Goal: Information Seeking & Learning: Learn about a topic

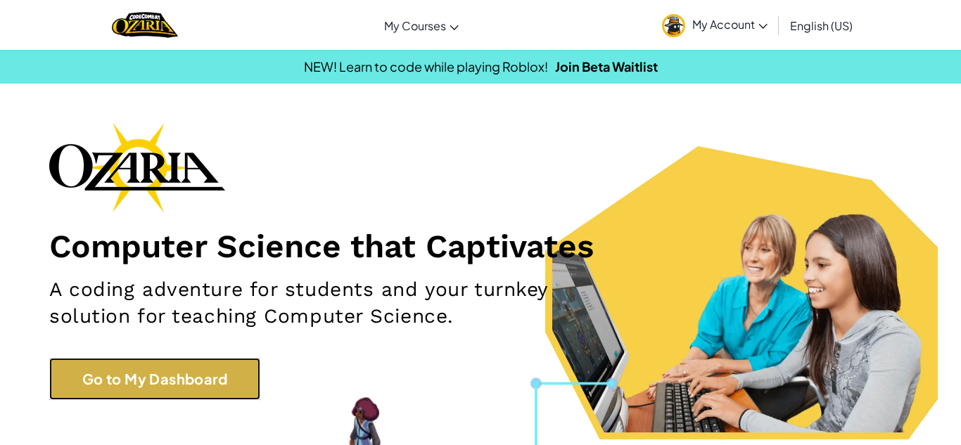
click at [153, 386] on link "Go to My Dashboard" at bounding box center [154, 379] width 211 height 42
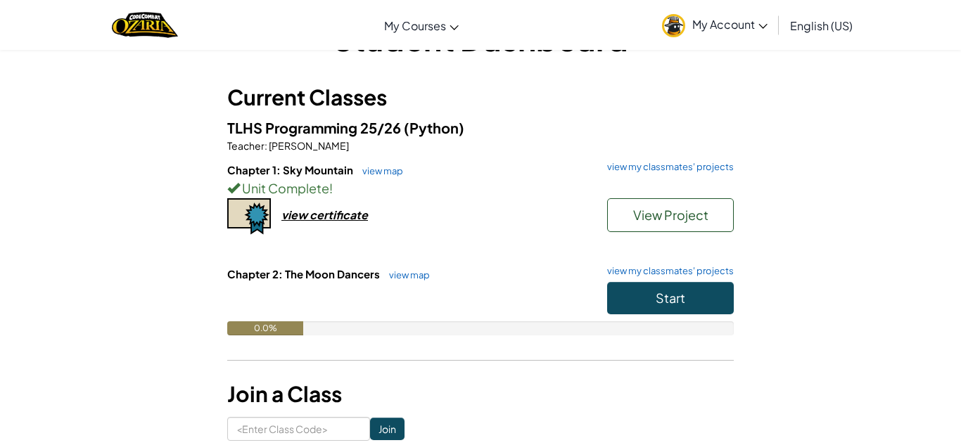
scroll to position [53, 0]
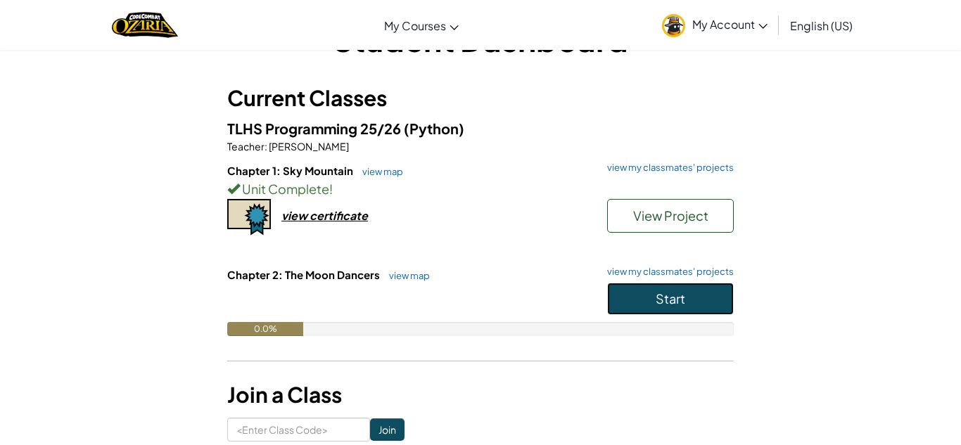
click at [656, 298] on span "Start" at bounding box center [671, 299] width 30 height 16
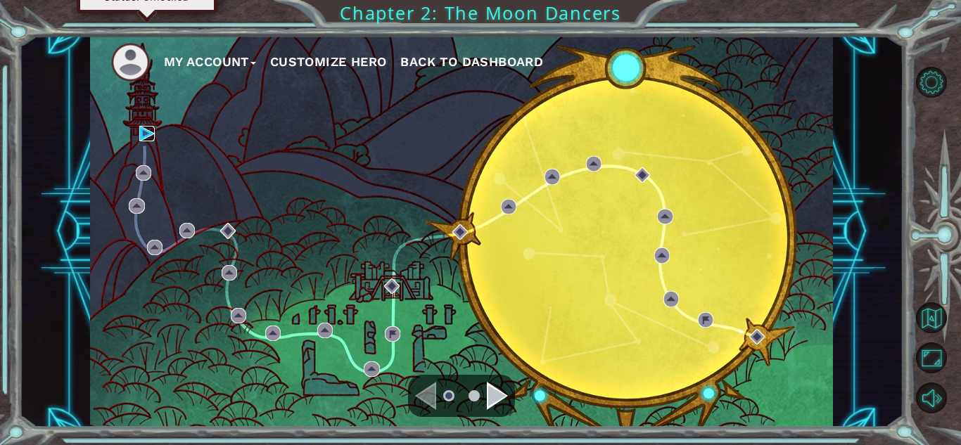
click at [149, 139] on img at bounding box center [146, 133] width 15 height 15
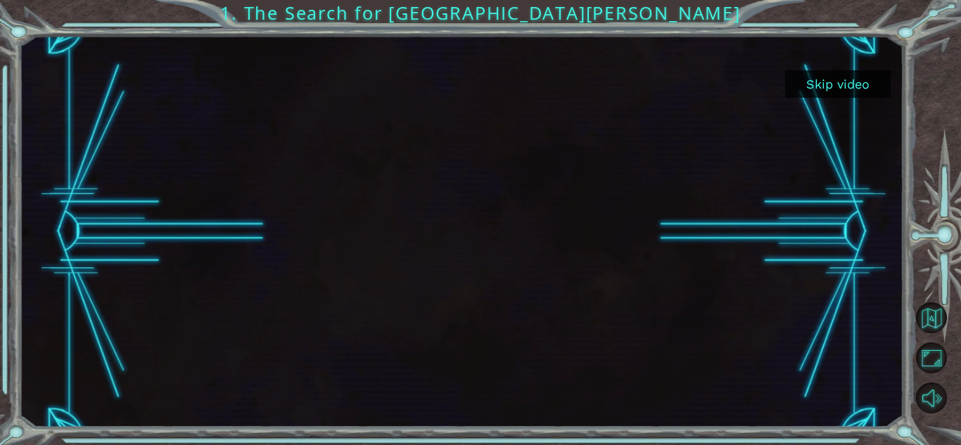
click at [848, 81] on button "Skip video" at bounding box center [838, 83] width 106 height 27
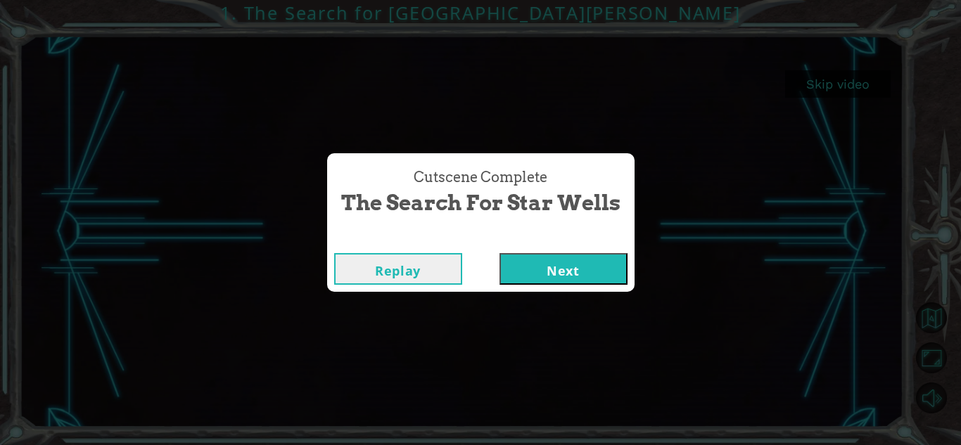
click at [547, 271] on button "Next" at bounding box center [564, 269] width 128 height 32
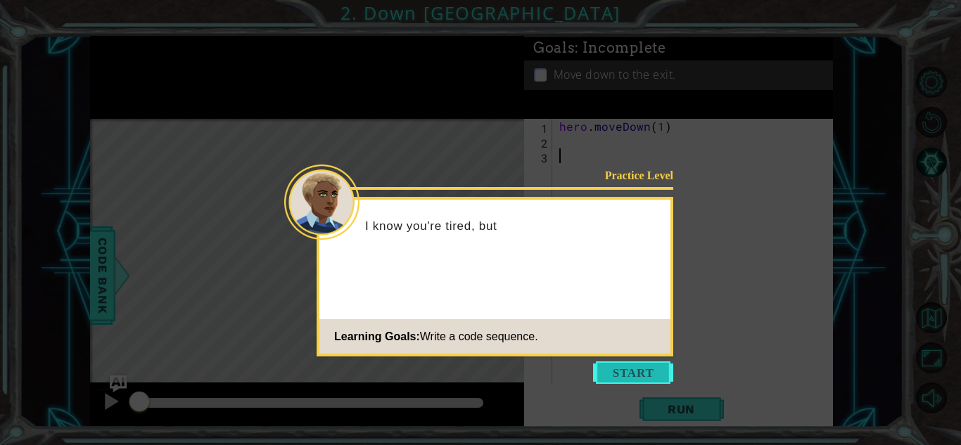
click at [649, 381] on button "Start" at bounding box center [633, 373] width 80 height 23
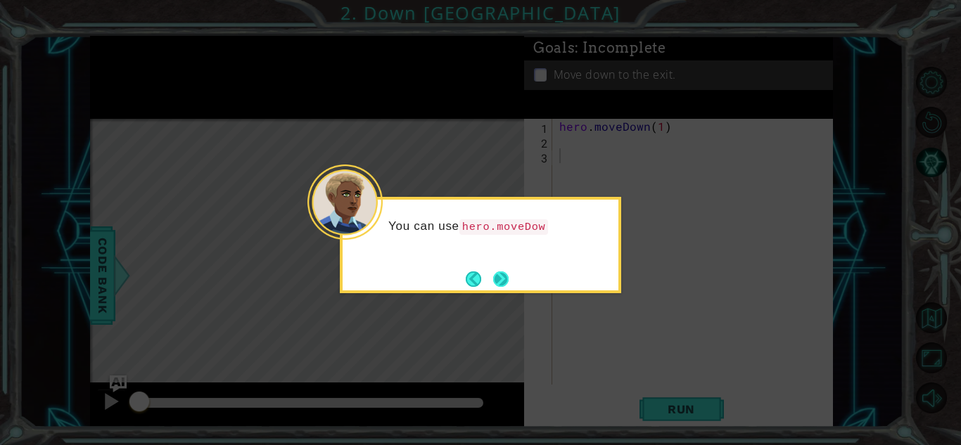
click at [494, 275] on button "Next" at bounding box center [500, 279] width 15 height 15
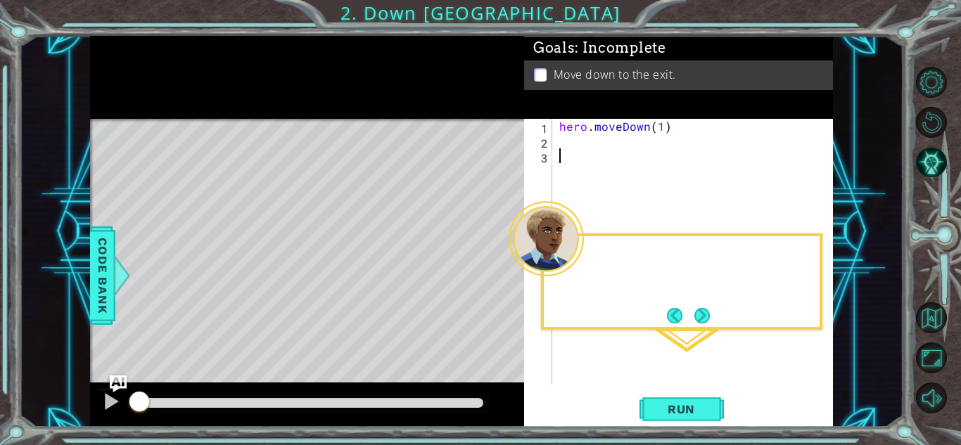
click at [494, 275] on div "Level Map" at bounding box center [415, 326] width 650 height 414
click at [612, 161] on div "hero . moveDown ( 1 )" at bounding box center [697, 267] width 280 height 296
click at [595, 143] on div "hero . moveDown ( 1 )" at bounding box center [697, 267] width 280 height 296
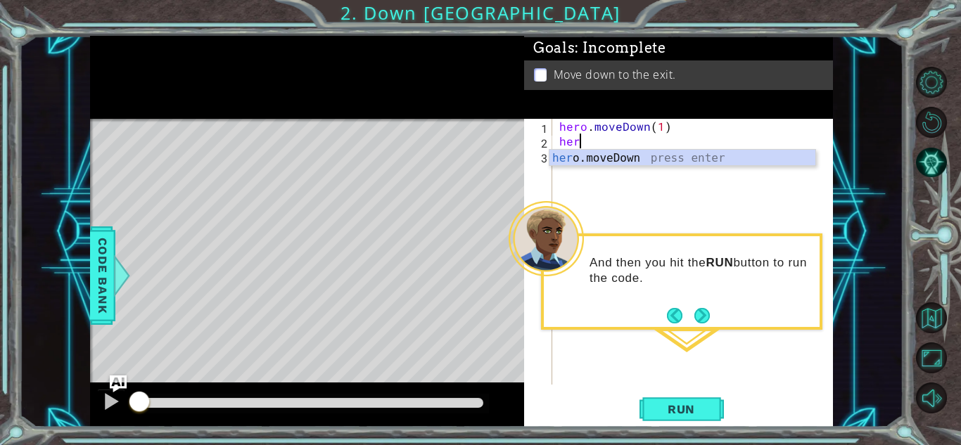
scroll to position [0, 1]
click at [609, 153] on div "hero .moveDown press enter" at bounding box center [683, 175] width 266 height 51
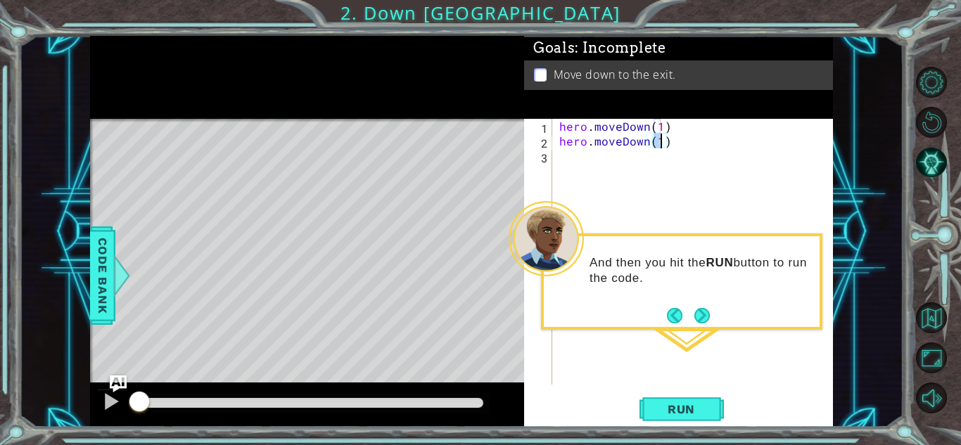
scroll to position [0, 6]
type textarea "hero.moveDown(2)"
click at [699, 412] on span "Run" at bounding box center [682, 410] width 56 height 14
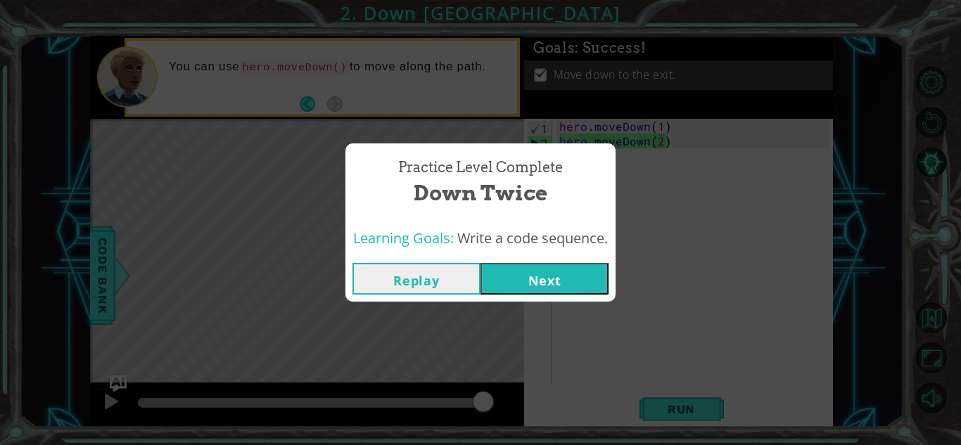
click at [605, 284] on button "Next" at bounding box center [545, 279] width 128 height 32
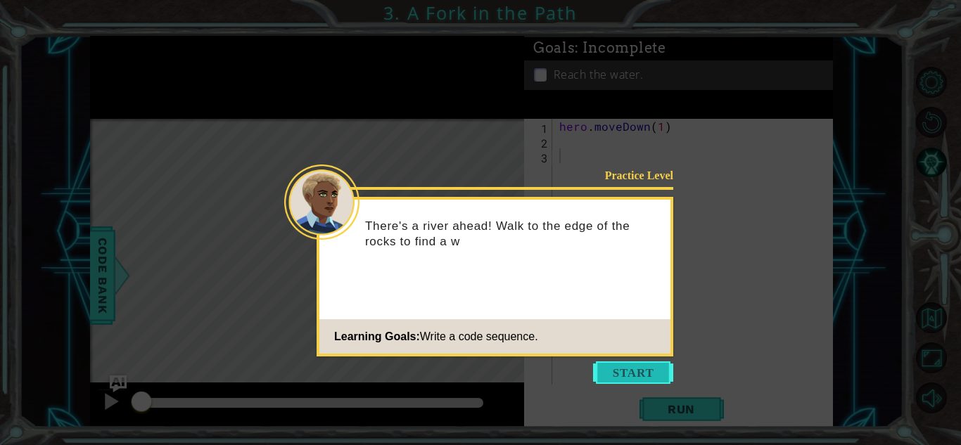
click at [619, 371] on button "Start" at bounding box center [633, 373] width 80 height 23
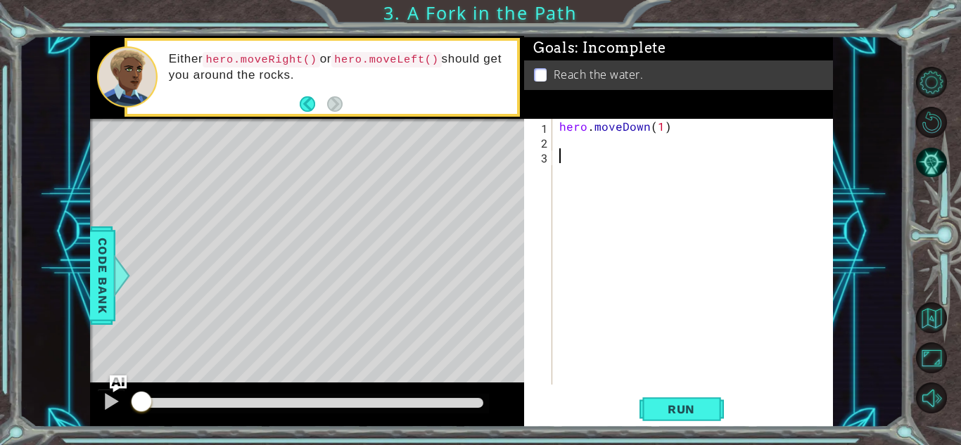
click at [565, 143] on div "hero . moveDown ( 1 )" at bounding box center [697, 267] width 280 height 296
click at [661, 129] on div "hero . moveDown ( 1 )" at bounding box center [697, 267] width 280 height 296
type textarea "hero.moveDown(2)"
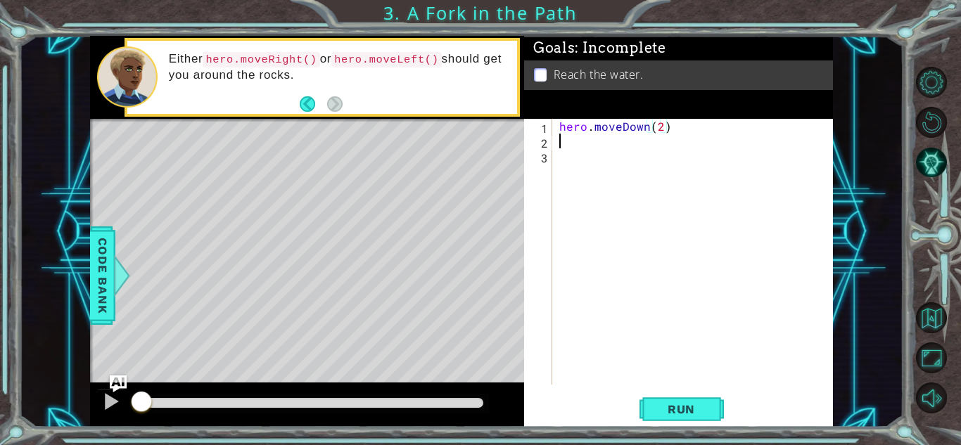
click at [640, 144] on div "hero . moveDown ( 2 )" at bounding box center [697, 267] width 280 height 296
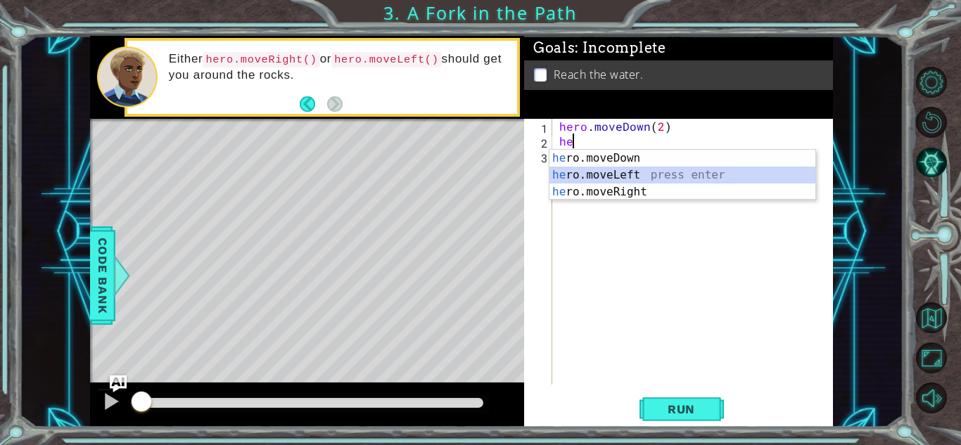
click at [645, 175] on div "he ro.moveDown press enter he ro.moveLeft press enter he ro.moveRight press ent…" at bounding box center [683, 192] width 266 height 84
type textarea "hero.moveLeft(1)"
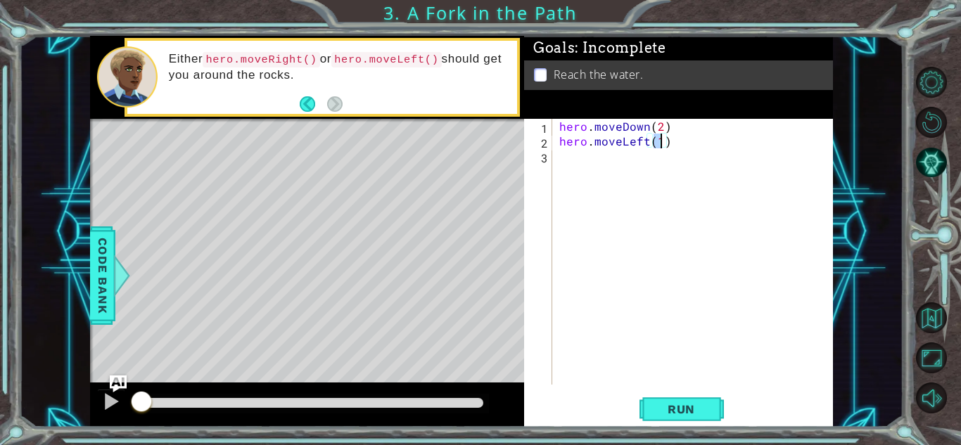
click at [635, 160] on div "hero . moveDown ( 2 ) hero . moveLeft ( 1 )" at bounding box center [697, 267] width 280 height 296
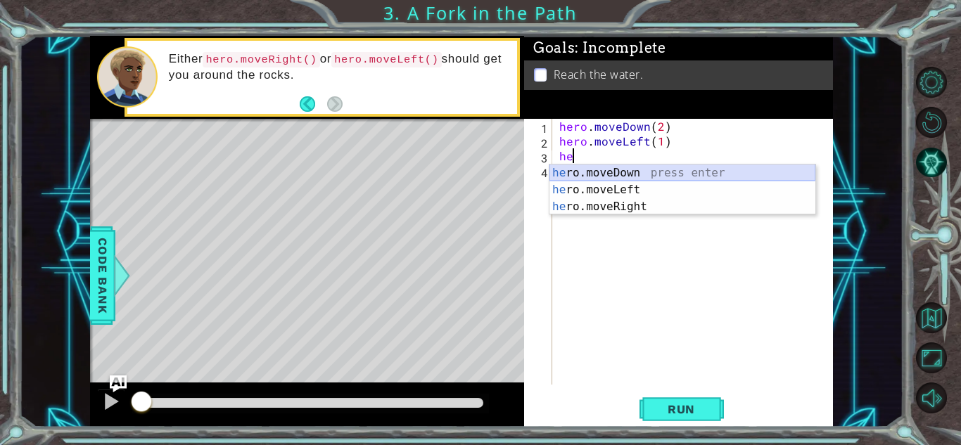
click at [726, 170] on div "he ro.moveDown press enter he ro.moveLeft press enter he ro.moveRight press ent…" at bounding box center [683, 207] width 266 height 84
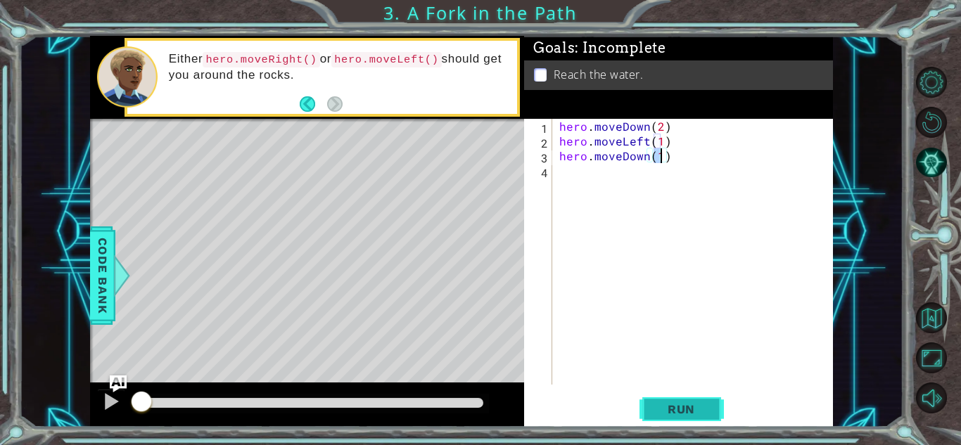
type textarea "hero.moveDown(1)"
click at [699, 407] on span "Run" at bounding box center [682, 410] width 56 height 14
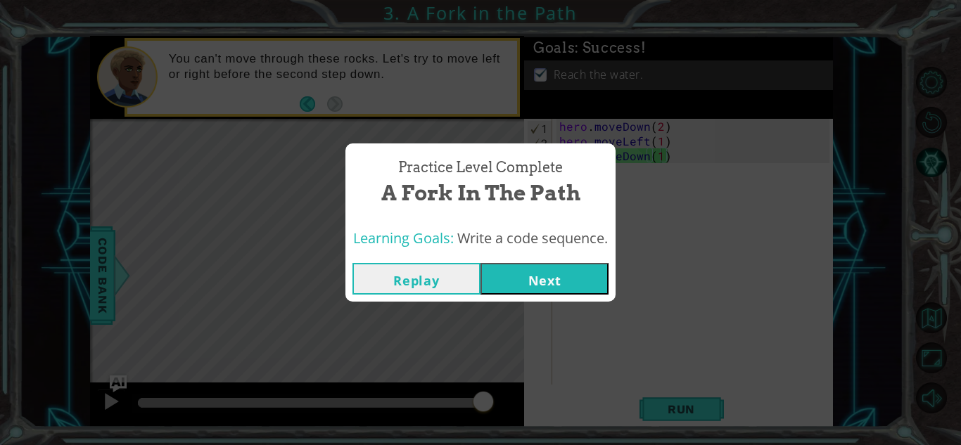
click at [576, 287] on button "Next" at bounding box center [545, 279] width 128 height 32
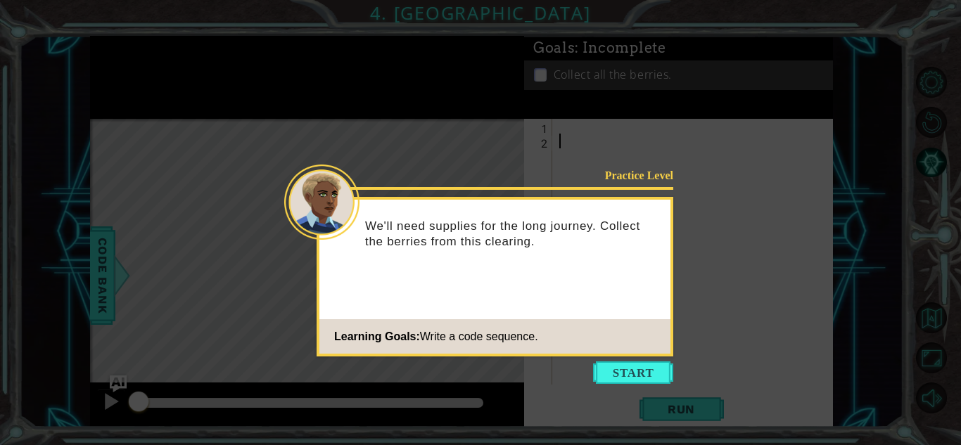
click at [631, 396] on icon at bounding box center [480, 222] width 961 height 445
click at [626, 379] on button "Start" at bounding box center [633, 373] width 80 height 23
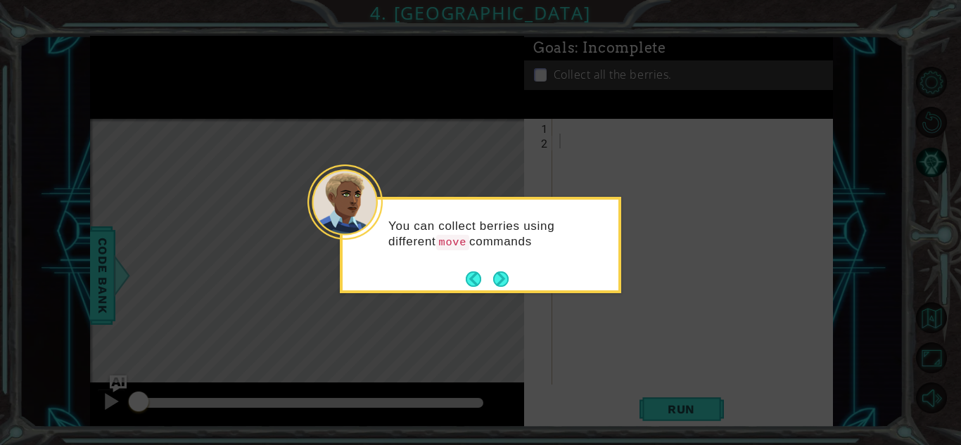
click at [512, 283] on div "You can collect berries using different move commands" at bounding box center [480, 245] width 281 height 96
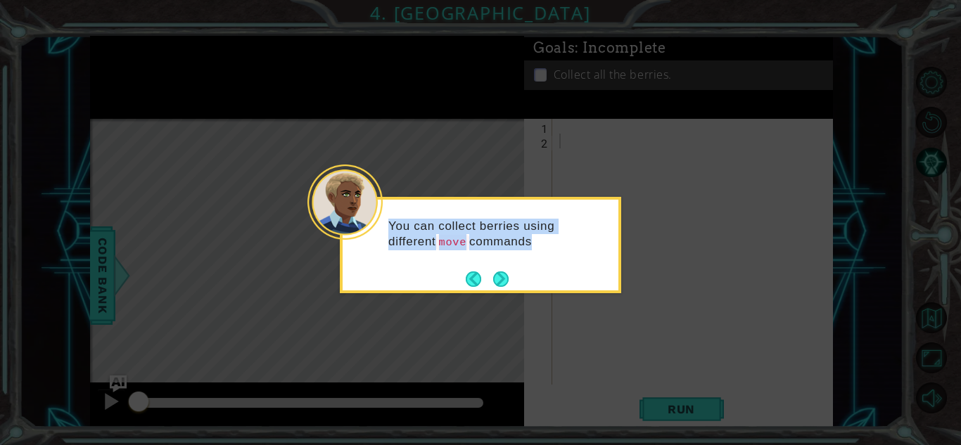
click at [512, 283] on div "You can collect berries using different move commands" at bounding box center [480, 245] width 281 height 96
click at [512, 283] on div "You can collect berries using different move commands." at bounding box center [480, 245] width 281 height 96
click at [502, 281] on button "Next" at bounding box center [500, 279] width 15 height 15
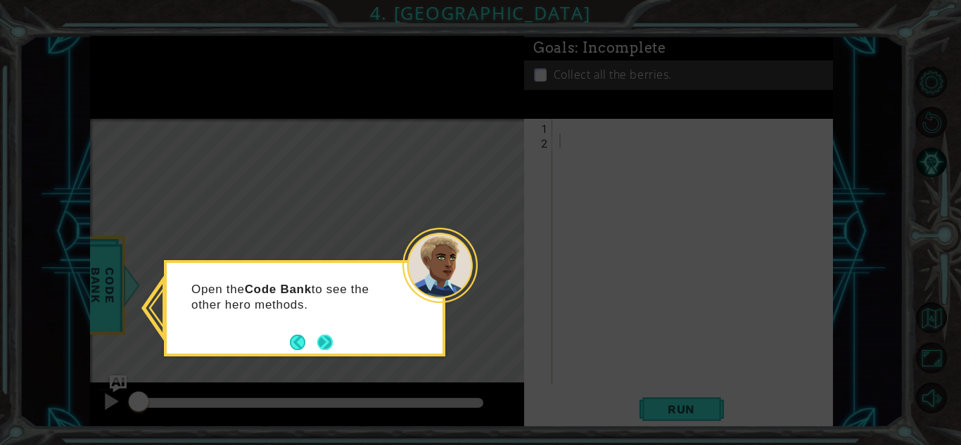
click at [333, 348] on button "Next" at bounding box center [324, 342] width 15 height 15
click at [333, 347] on button "Next" at bounding box center [324, 342] width 15 height 15
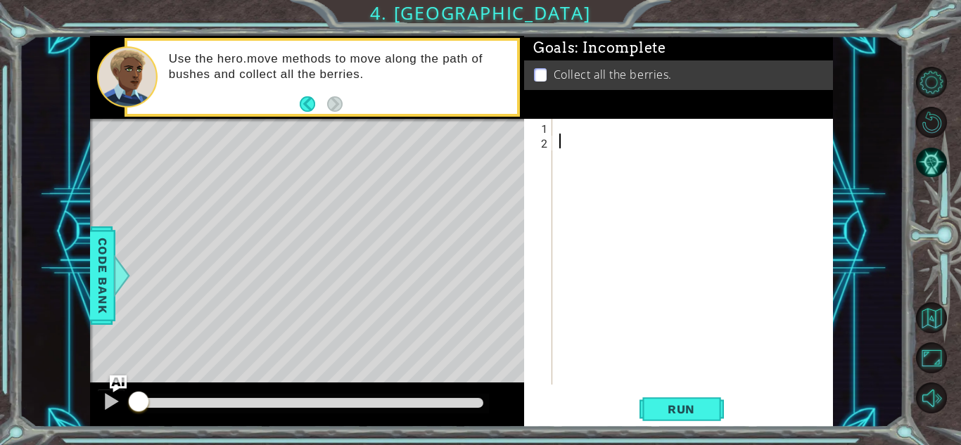
click at [570, 137] on div at bounding box center [697, 267] width 280 height 296
click at [557, 125] on div at bounding box center [697, 267] width 280 height 296
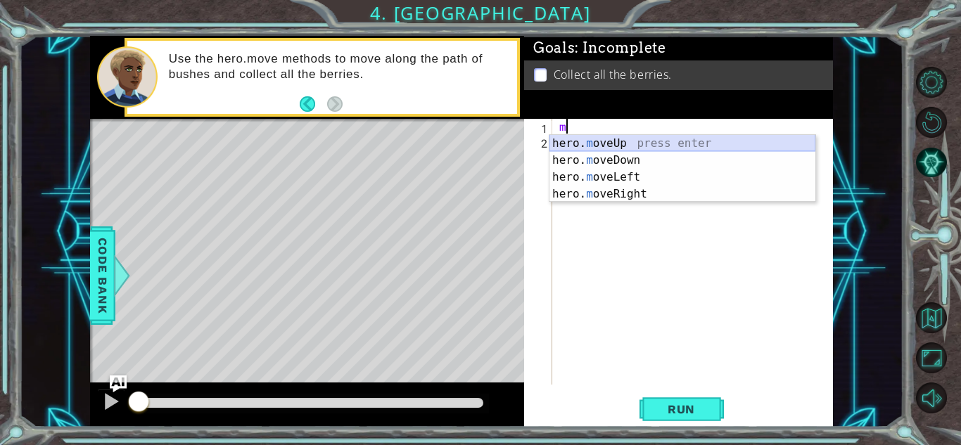
click at [618, 140] on div "hero. m oveUp press enter hero. m oveDown press enter hero. m oveLeft press ent…" at bounding box center [683, 185] width 266 height 101
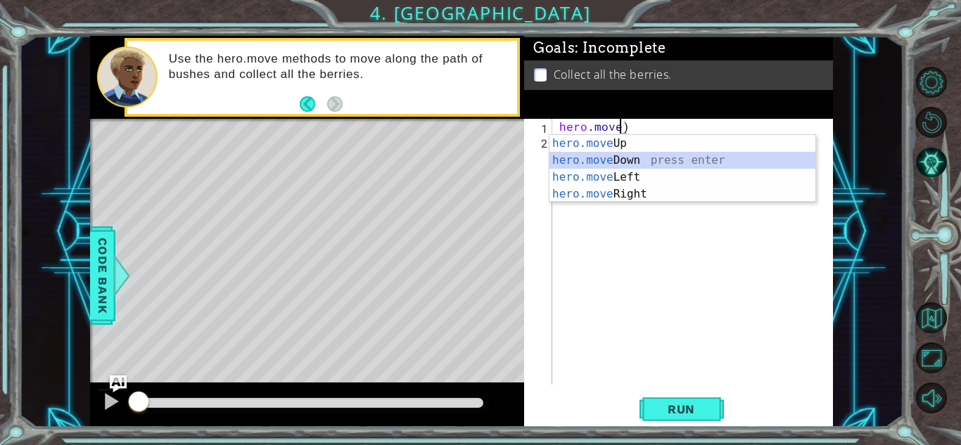
click at [673, 164] on div "hero.move Up press enter hero.move Down press enter hero.move Left press enter …" at bounding box center [683, 185] width 266 height 101
type textarea "hero.moveDown(1)"
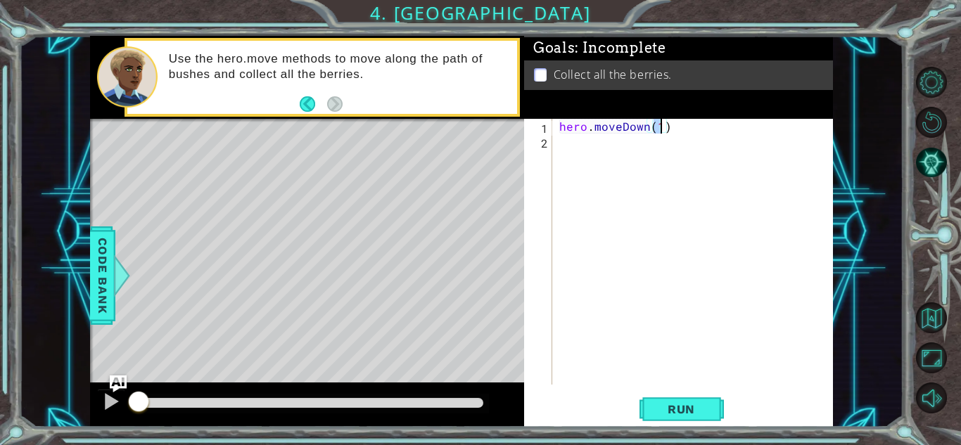
click at [647, 151] on div "hero . moveDown ( 1 )" at bounding box center [697, 267] width 280 height 296
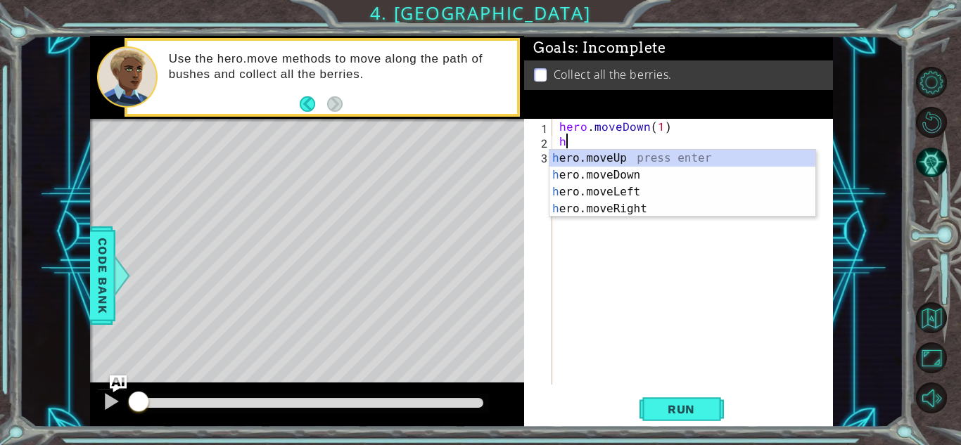
click at [657, 124] on div "hero . moveDown ( 1 ) h" at bounding box center [697, 267] width 280 height 296
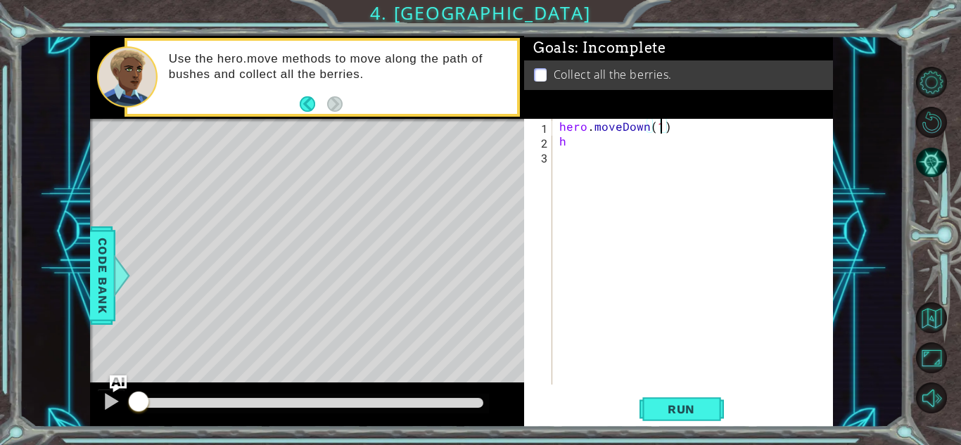
click at [661, 127] on div "hero . moveDown ( 1 ) h" at bounding box center [697, 267] width 280 height 296
click at [654, 147] on div "hero . moveDown ( 2 ) h" at bounding box center [697, 267] width 280 height 296
type textarea "h"
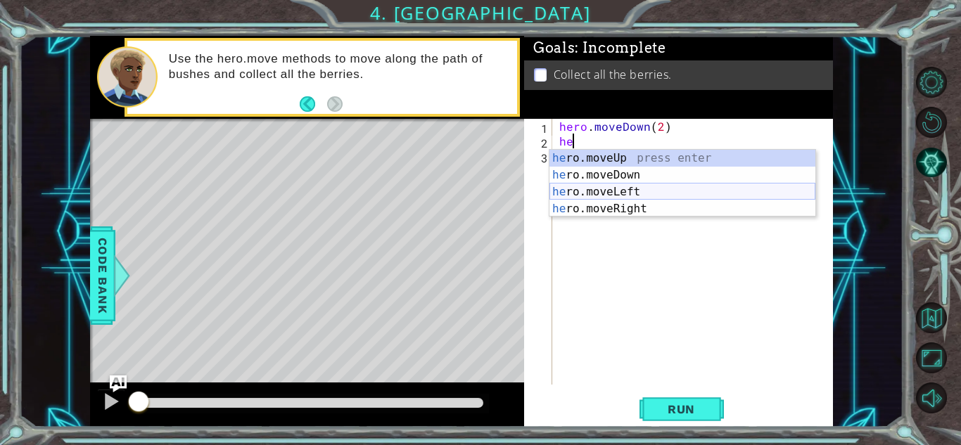
click at [588, 196] on div "he ro.moveUp press enter he ro.moveDown press enter he ro.moveLeft press enter …" at bounding box center [683, 200] width 266 height 101
type textarea "hero.moveLeft(1)"
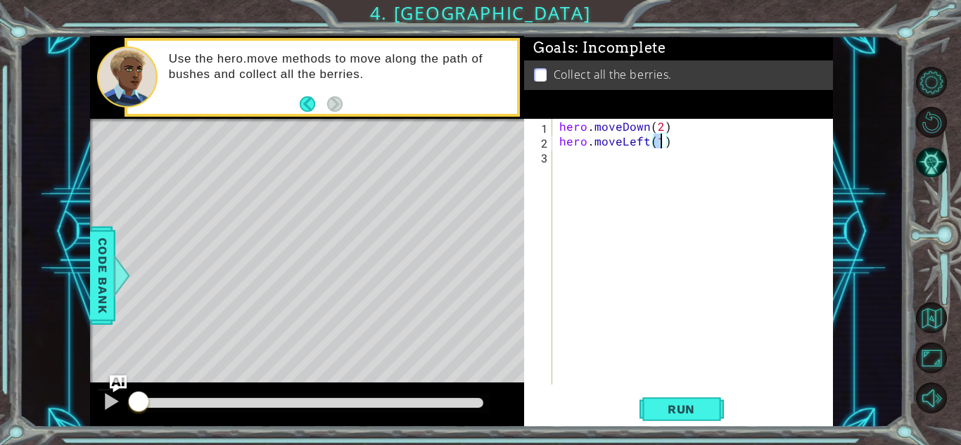
click at [733, 179] on div "hero . moveDown ( 2 ) hero . moveLeft ( 1 )" at bounding box center [697, 267] width 280 height 296
click at [659, 140] on div "hero . moveDown ( 2 ) hero . moveLeft ( 1 )" at bounding box center [697, 267] width 280 height 296
type textarea "hero.moveLeft(3)"
click at [681, 174] on div "hero . moveDown ( 2 ) hero . moveLeft ( 3 )" at bounding box center [697, 267] width 280 height 296
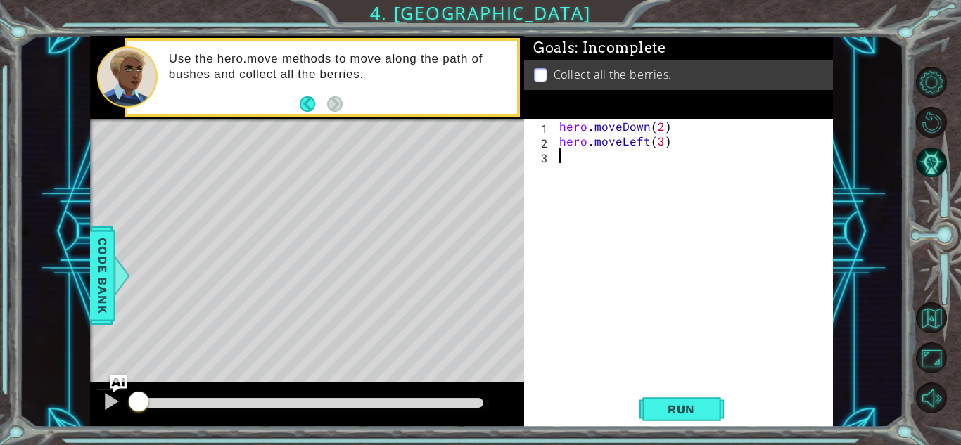
scroll to position [0, 0]
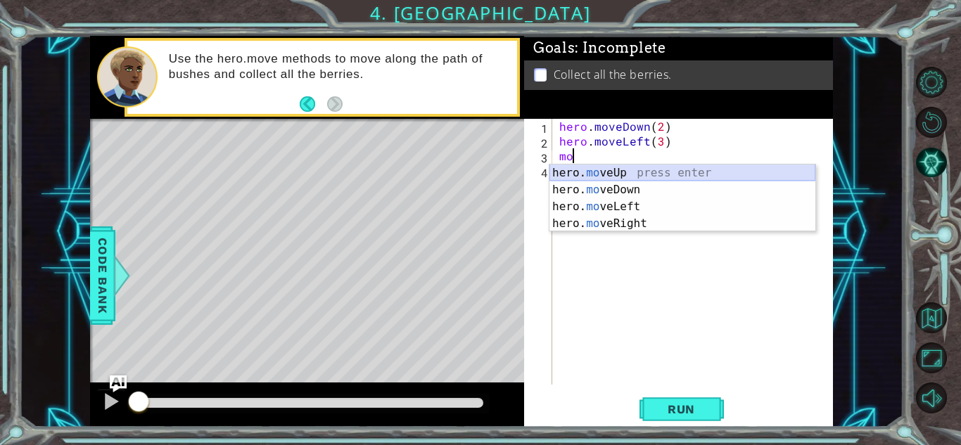
click at [663, 170] on div "hero. mo veUp press enter hero. mo veDown press enter hero. mo veLeft press ent…" at bounding box center [683, 215] width 266 height 101
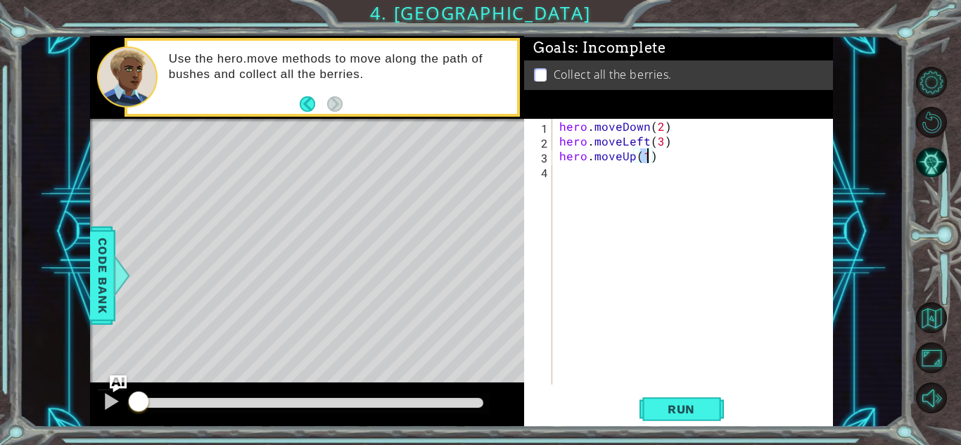
type textarea "hero.moveUp(2)"
click at [640, 223] on div "hero . moveDown ( 2 ) hero . moveLeft ( 3 ) hero . moveUp ( 2 )" at bounding box center [697, 267] width 280 height 296
click at [664, 146] on div "hero . moveDown ( 2 ) hero . moveLeft ( 3 ) hero . moveUp ( 2 )" at bounding box center [697, 267] width 280 height 296
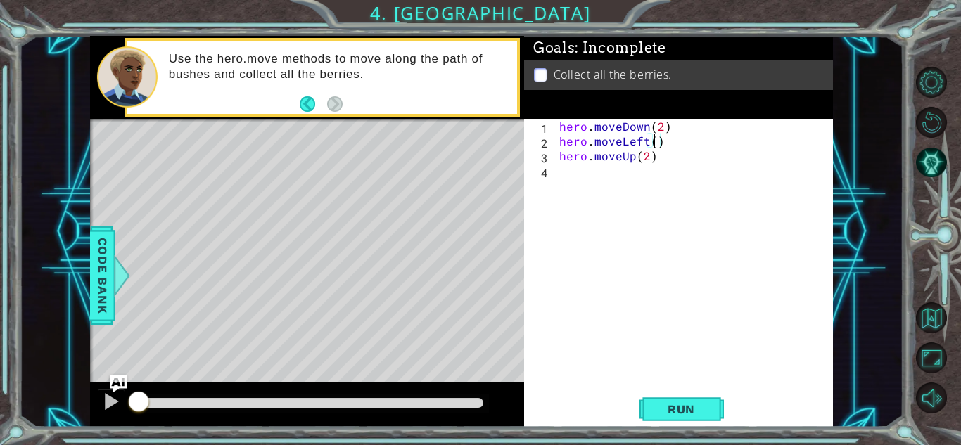
type textarea "hero.moveLeft(2)"
click at [680, 207] on div "hero . moveDown ( 2 ) hero . moveLeft ( 2 ) hero . moveUp ( 2 )" at bounding box center [697, 267] width 280 height 296
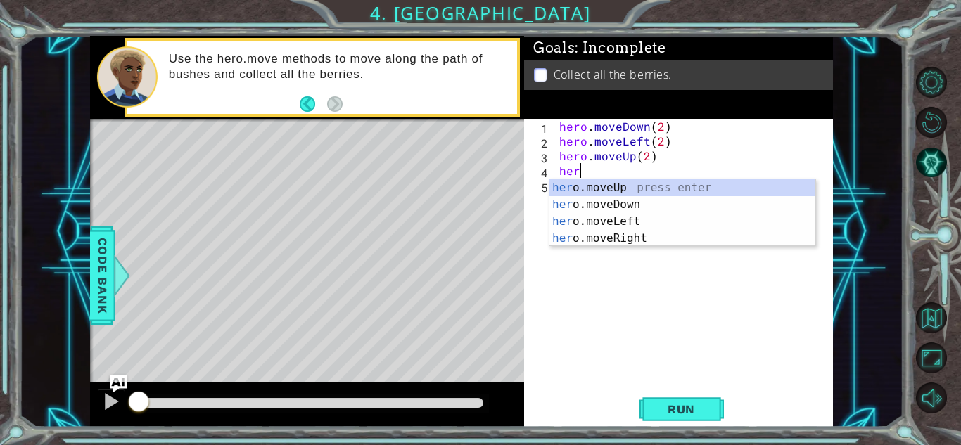
scroll to position [0, 1]
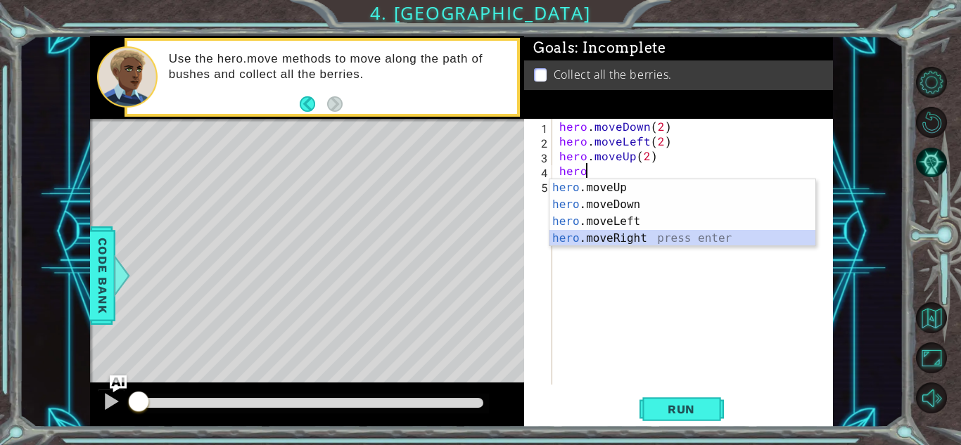
click at [616, 241] on div "hero .moveUp press enter hero .moveDown press enter hero .moveLeft press enter …" at bounding box center [683, 229] width 266 height 101
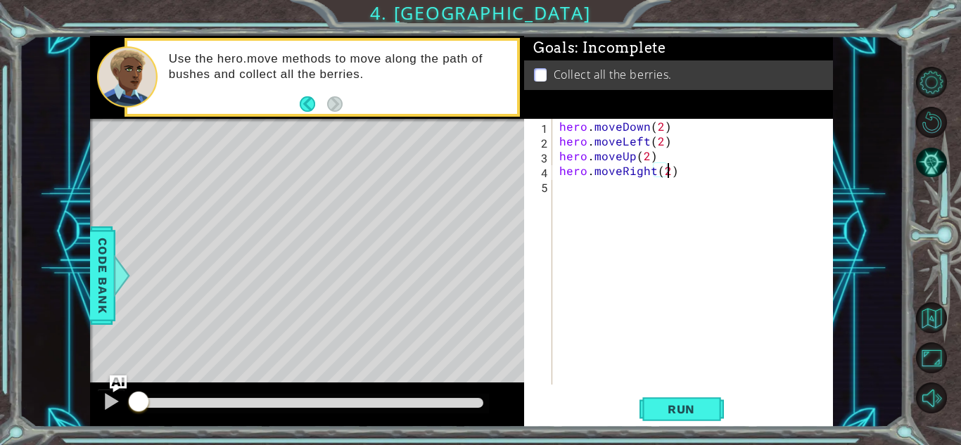
scroll to position [0, 6]
type textarea "hero.moveRight(2)"
click at [689, 413] on span "Run" at bounding box center [682, 410] width 56 height 14
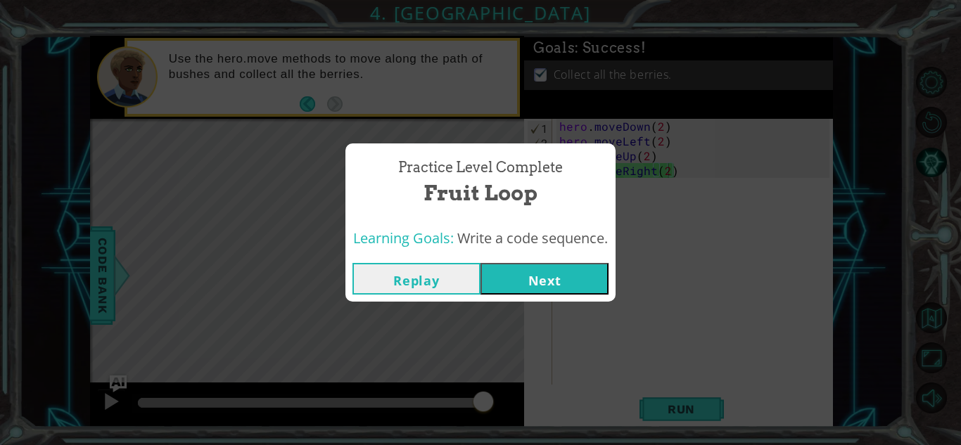
click at [586, 264] on button "Next" at bounding box center [545, 279] width 128 height 32
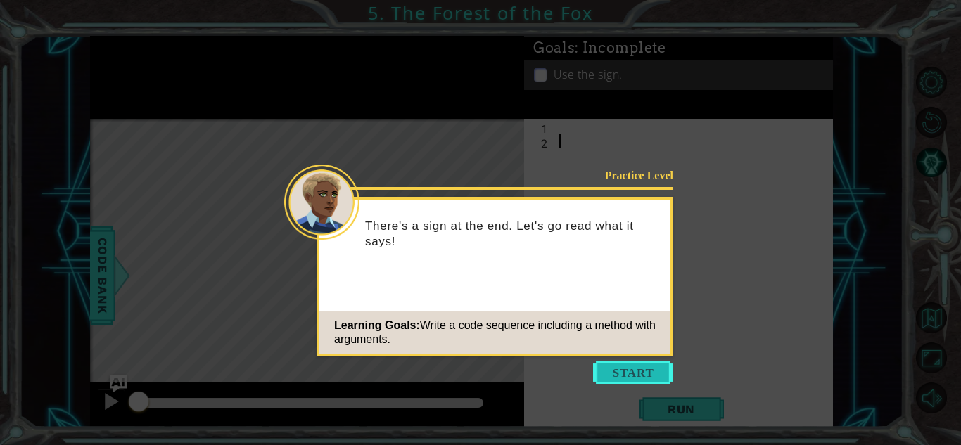
click at [633, 377] on button "Start" at bounding box center [633, 373] width 80 height 23
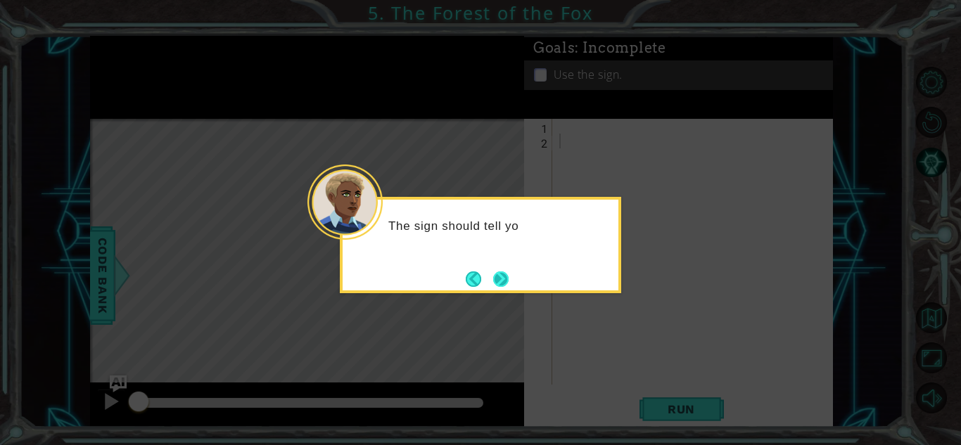
click at [507, 286] on button "Next" at bounding box center [500, 279] width 15 height 15
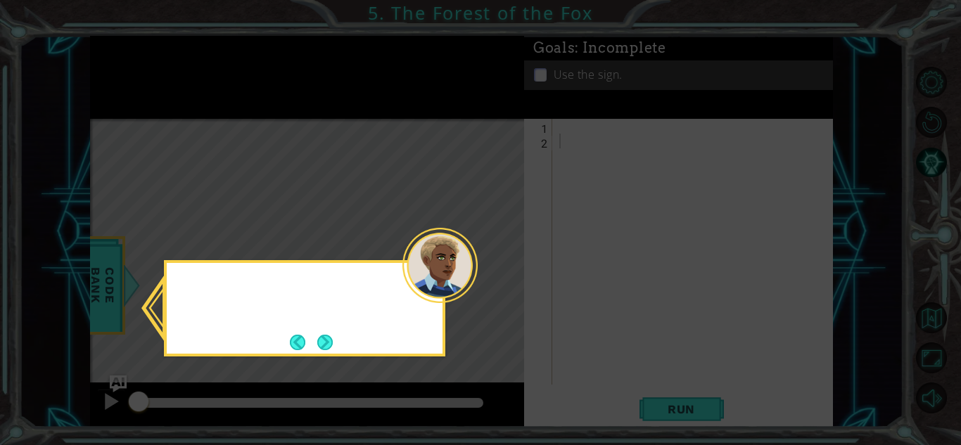
click at [507, 286] on icon at bounding box center [480, 222] width 961 height 445
click at [319, 342] on button "Next" at bounding box center [324, 342] width 15 height 15
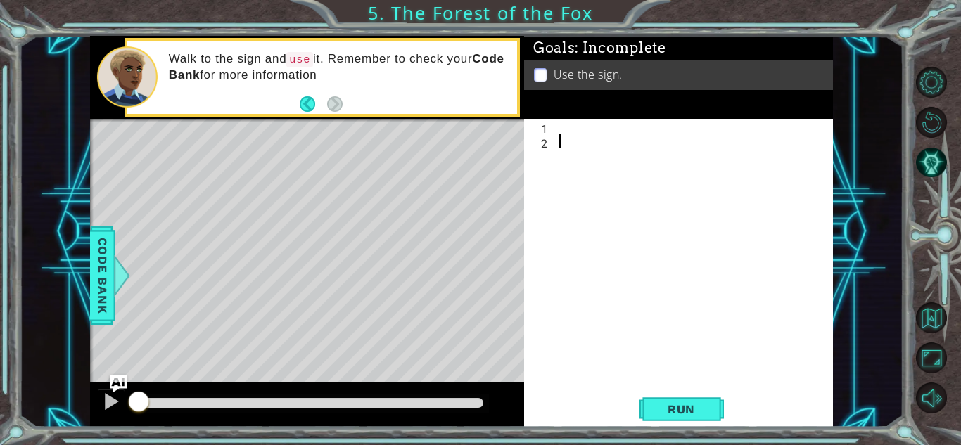
click at [613, 139] on div at bounding box center [697, 267] width 280 height 296
click at [611, 130] on div at bounding box center [697, 267] width 280 height 296
type textarea "m"
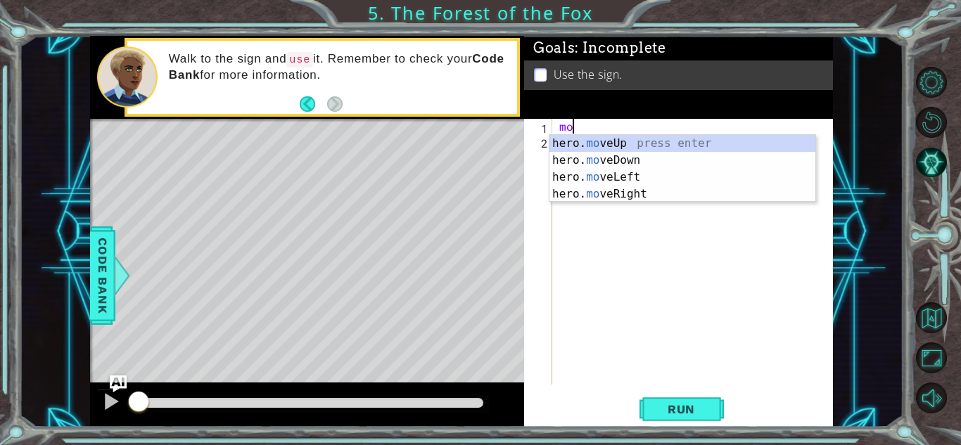
scroll to position [0, 1]
click at [627, 191] on div "hero. move Up press enter hero. move Down press enter hero. move Left press ent…" at bounding box center [683, 185] width 266 height 101
type textarea "hero.moveRight(1)"
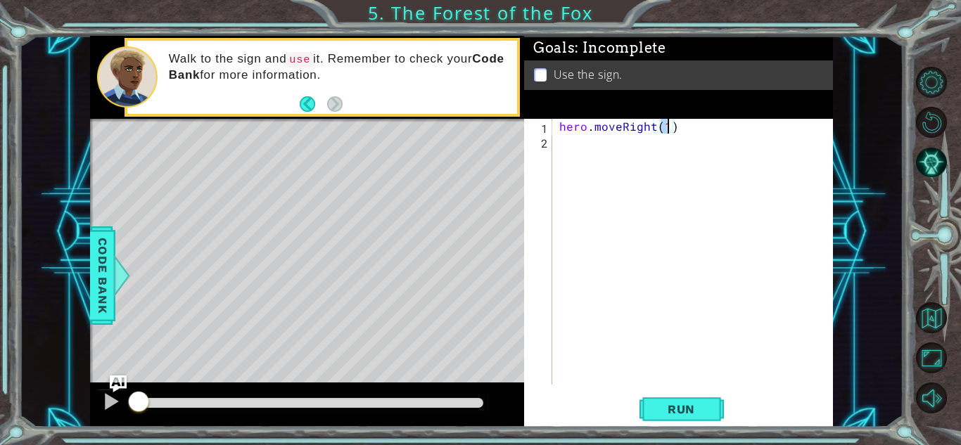
click at [623, 163] on div "hero . moveRight ( 1 )" at bounding box center [697, 267] width 280 height 296
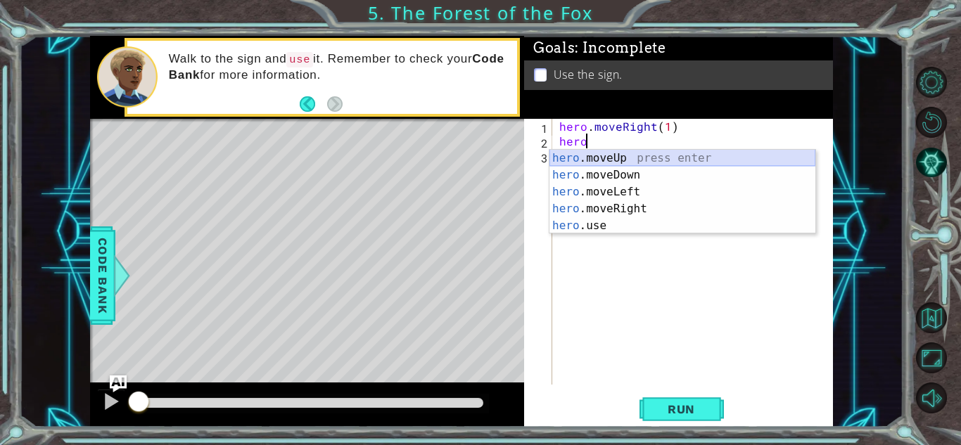
click at [649, 155] on div "hero .moveUp press enter hero .moveDown press enter hero .moveLeft press enter …" at bounding box center [683, 209] width 266 height 118
type textarea "hero.moveUp(1)"
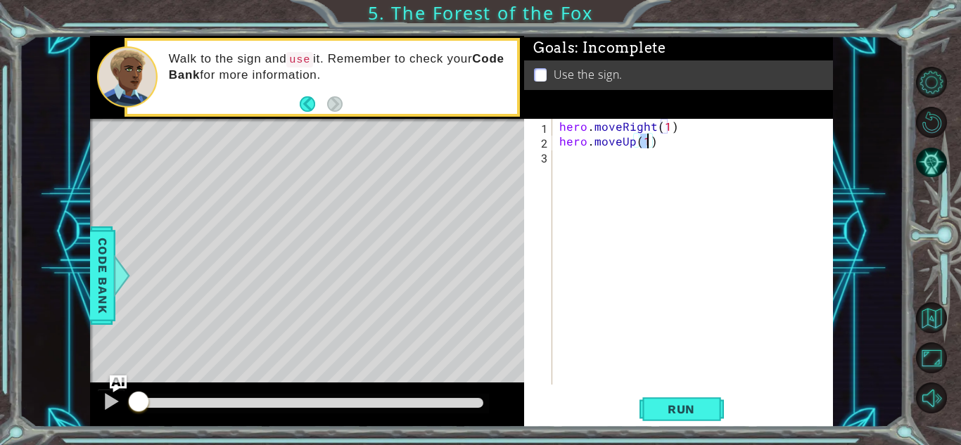
click at [644, 170] on div "hero . moveRight ( 1 ) hero . moveUp ( 1 )" at bounding box center [697, 267] width 280 height 296
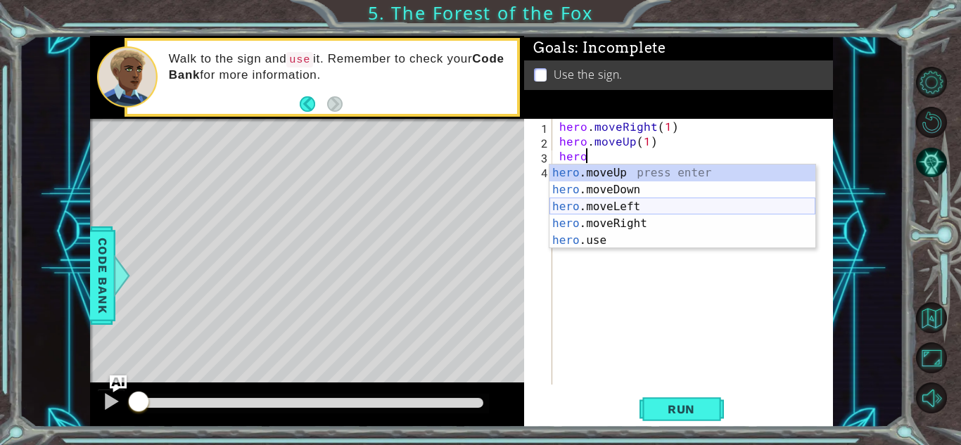
click at [676, 213] on div "hero .moveUp press enter hero .moveDown press enter hero .moveLeft press enter …" at bounding box center [683, 224] width 266 height 118
type textarea "hero.moveLeft(1)"
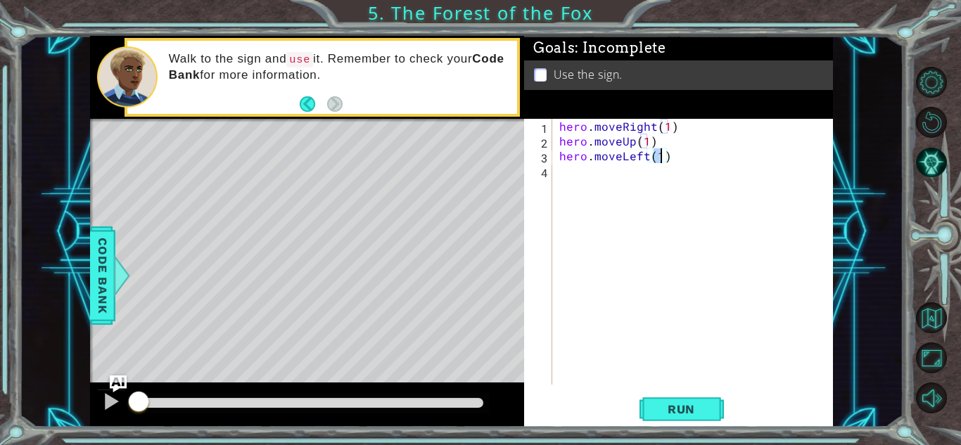
click at [668, 205] on div "hero . moveRight ( 1 ) hero . moveUp ( 1 ) hero . moveLeft ( 1 )" at bounding box center [697, 267] width 280 height 296
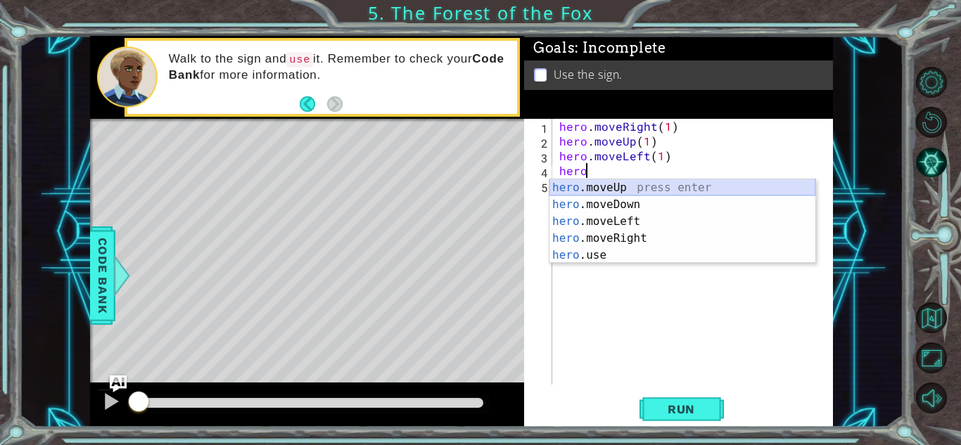
click at [661, 185] on div "hero .moveUp press enter hero .moveDown press enter hero .moveLeft press enter …" at bounding box center [683, 238] width 266 height 118
type textarea "hero.moveUp(1)"
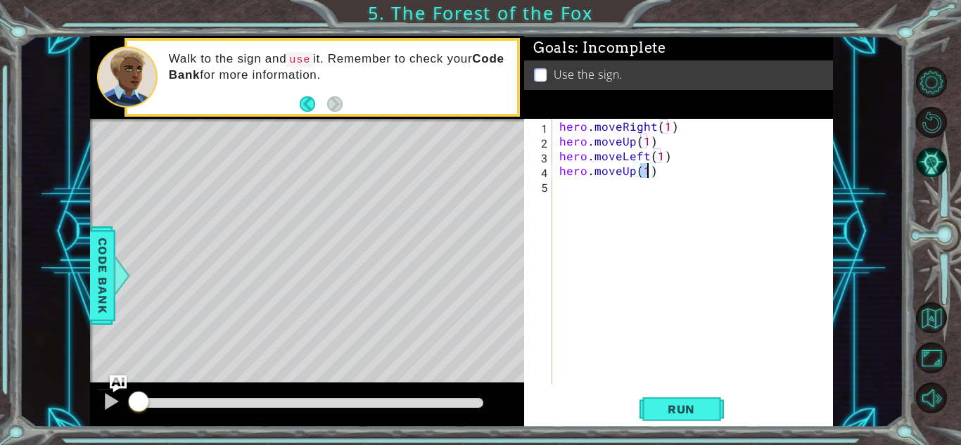
click at [666, 201] on div "hero . moveRight ( 1 ) hero . moveUp ( 1 ) hero . moveLeft ( 1 ) hero . moveUp …" at bounding box center [697, 267] width 280 height 296
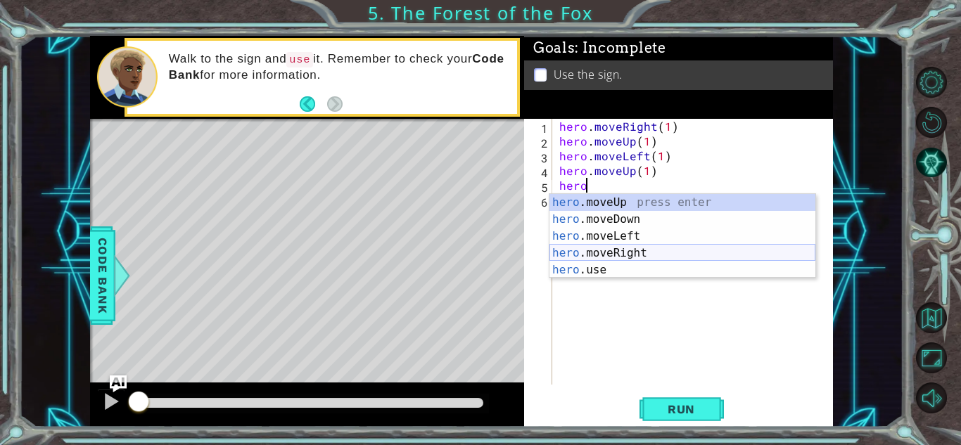
click at [680, 251] on div "hero .moveUp press enter hero .moveDown press enter hero .moveLeft press enter …" at bounding box center [683, 253] width 266 height 118
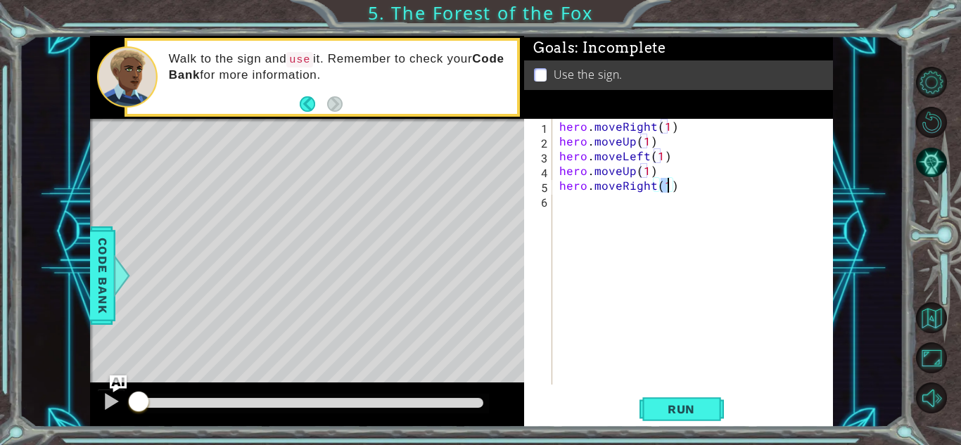
type textarea "hero.moveRight(2)"
click at [666, 232] on div "hero . moveRight ( 1 ) hero . moveUp ( 1 ) hero . moveLeft ( 1 ) hero . moveUp …" at bounding box center [697, 267] width 280 height 296
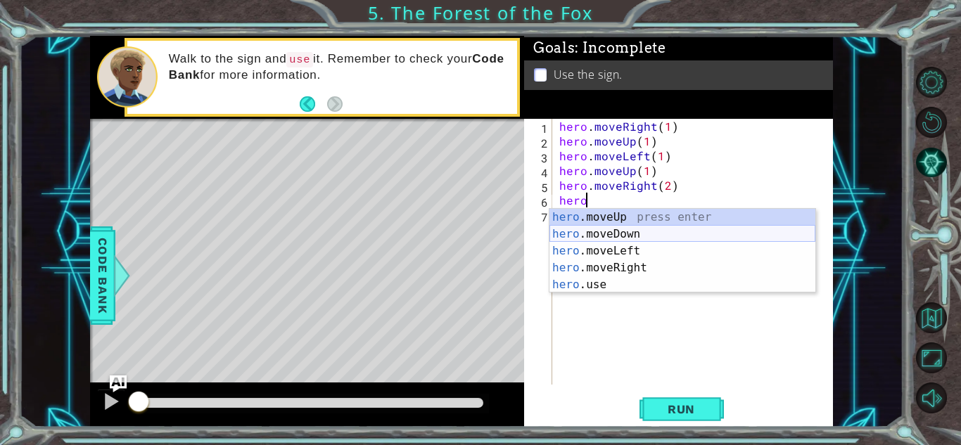
click at [662, 232] on div "hero .moveUp press enter hero .moveDown press enter hero .moveLeft press enter …" at bounding box center [683, 268] width 266 height 118
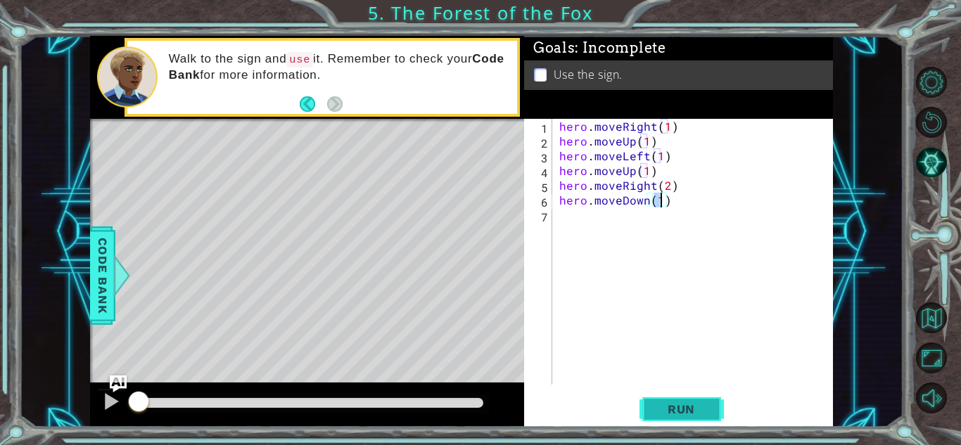
type textarea "hero.moveDown(1)"
click at [671, 400] on button "Run" at bounding box center [682, 409] width 84 height 31
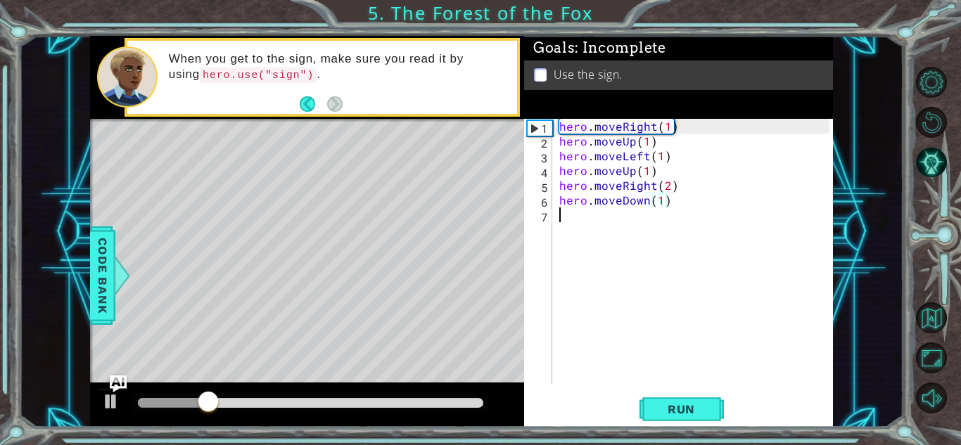
click at [610, 244] on div "hero . moveRight ( 1 ) hero . moveUp ( 1 ) hero . moveLeft ( 1 ) hero . moveUp …" at bounding box center [697, 267] width 280 height 296
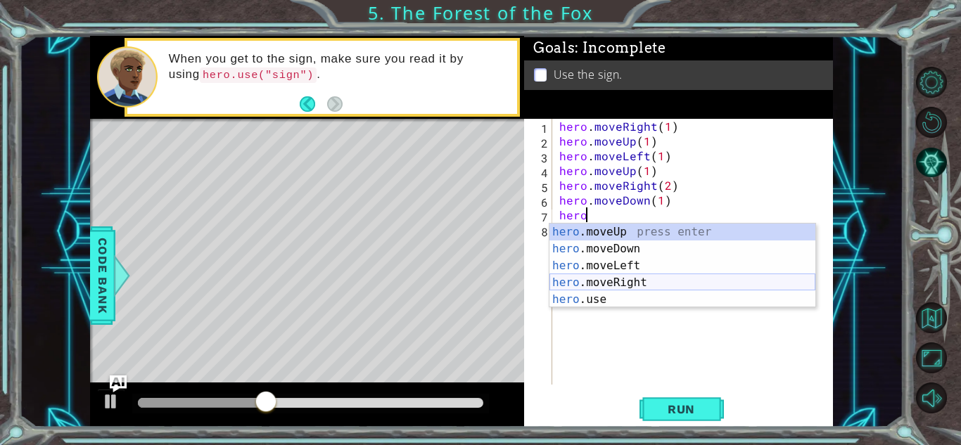
click at [626, 281] on div "hero .moveUp press enter hero .moveDown press enter hero .moveLeft press enter …" at bounding box center [683, 283] width 266 height 118
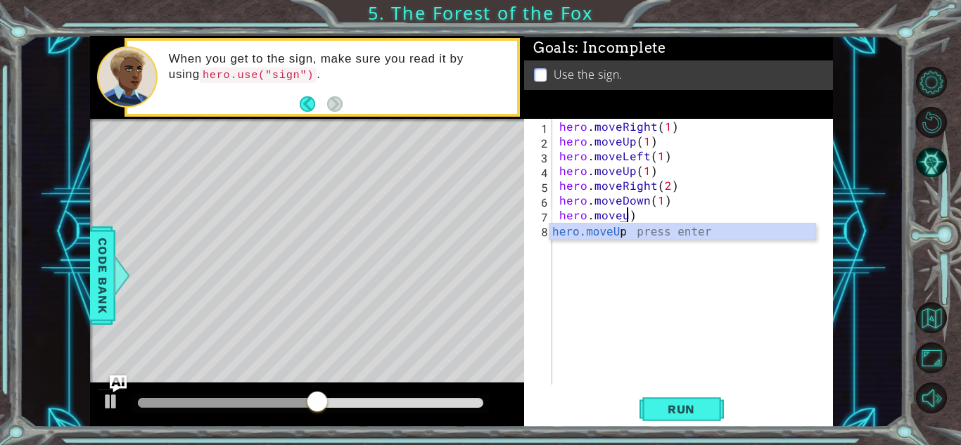
scroll to position [0, 4]
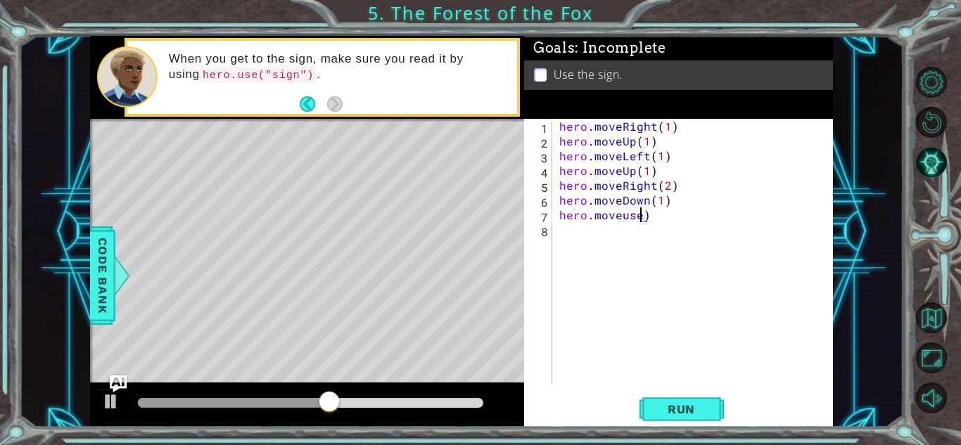
click at [672, 219] on div "hero . moveRight ( 1 ) hero . moveUp ( 1 ) hero . moveLeft ( 1 ) hero . moveUp …" at bounding box center [697, 267] width 280 height 296
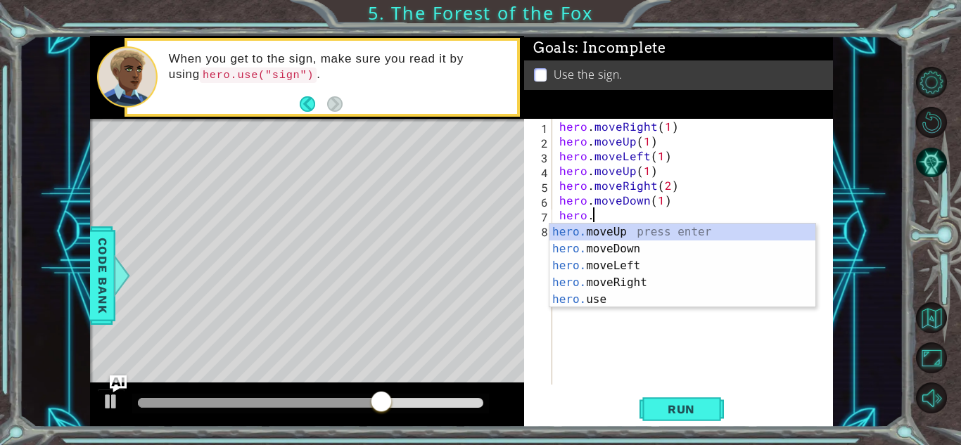
scroll to position [0, 1]
click at [680, 298] on div "hero. moveUp press enter hero. moveDown press enter hero. moveLeft press enter …" at bounding box center [683, 283] width 266 height 118
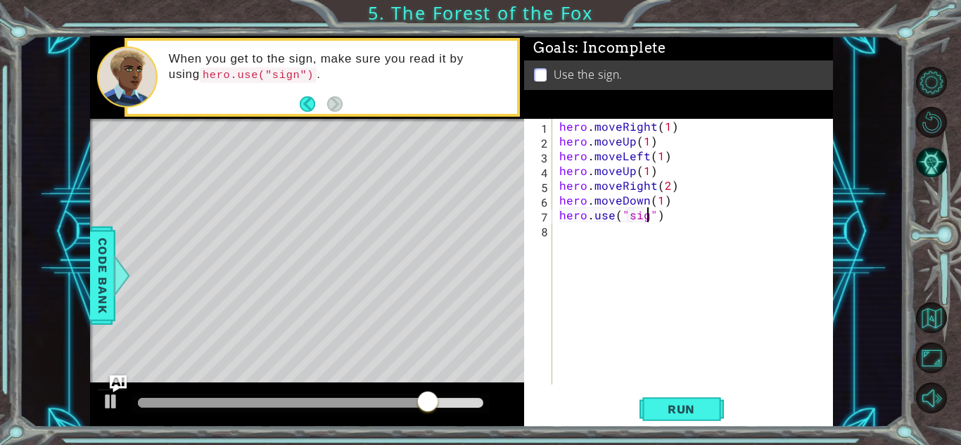
type textarea "hero.use("sign")"
click at [585, 276] on div "hero . moveRight ( 1 ) hero . moveUp ( 1 ) hero . moveLeft ( 1 ) hero . moveUp …" at bounding box center [697, 267] width 280 height 296
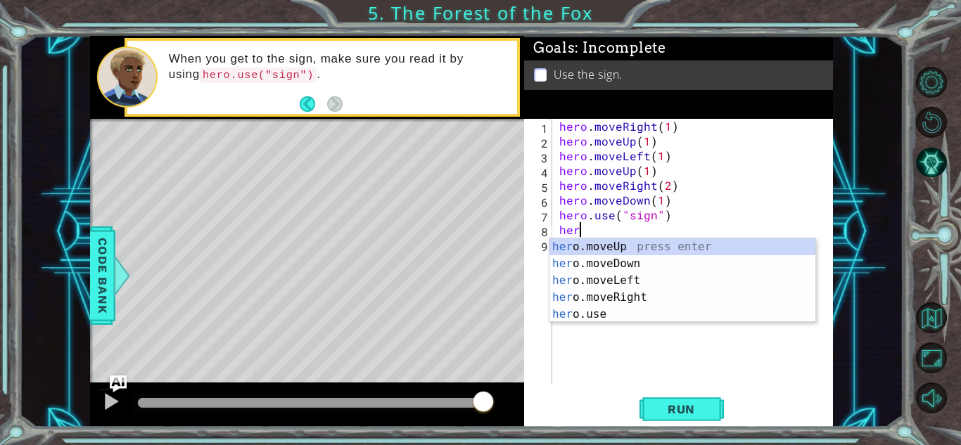
scroll to position [0, 1]
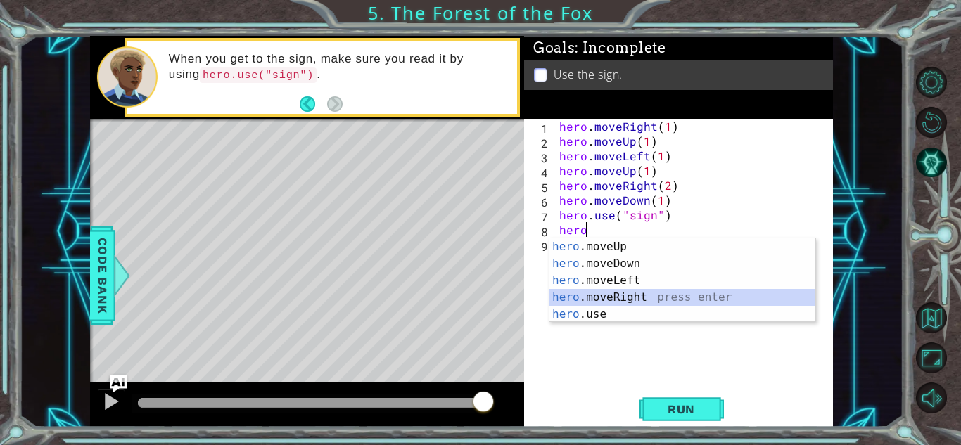
click at [594, 305] on div "hero .moveUp press enter hero .moveDown press enter hero .moveLeft press enter …" at bounding box center [683, 298] width 266 height 118
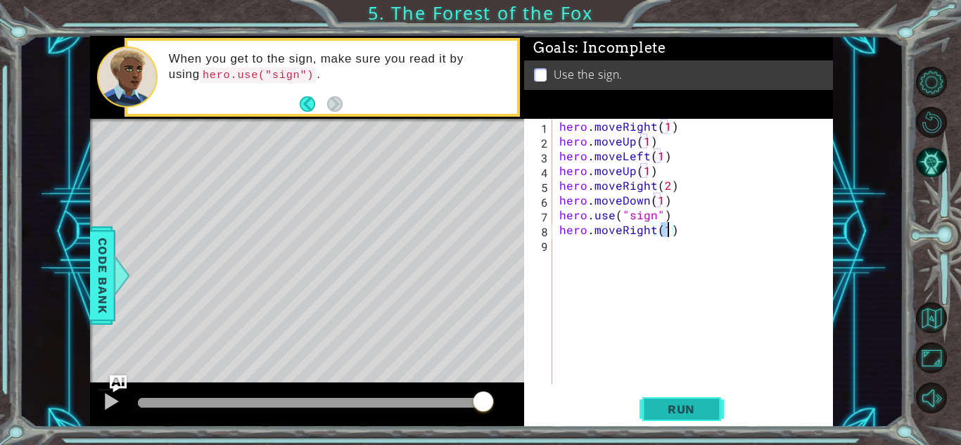
type textarea "hero.moveRight(1)"
click at [669, 405] on span "Run" at bounding box center [682, 410] width 56 height 14
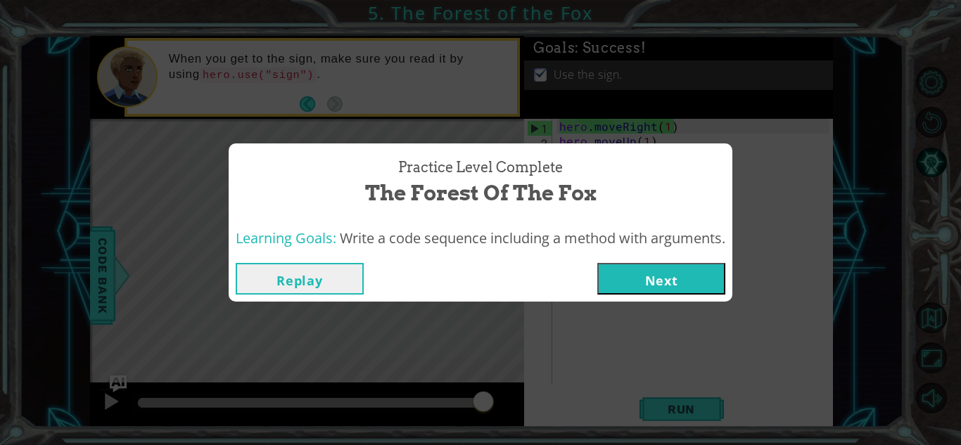
click at [653, 285] on button "Next" at bounding box center [661, 279] width 128 height 32
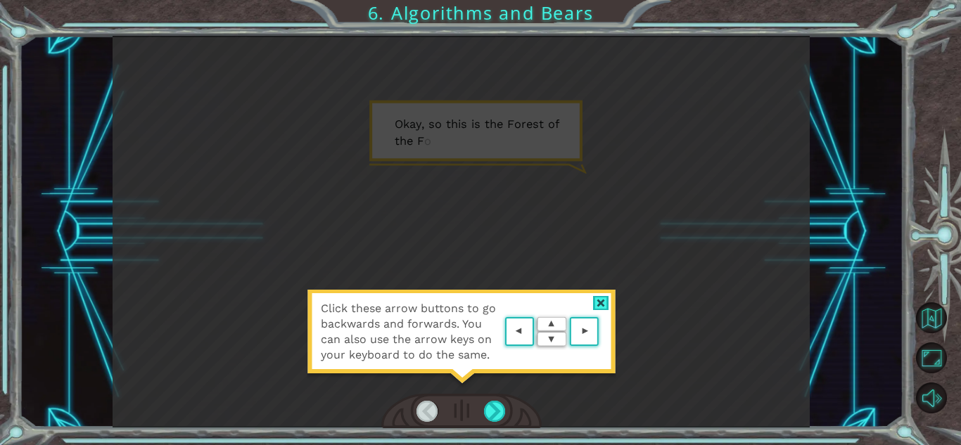
click at [595, 305] on div at bounding box center [601, 303] width 16 height 15
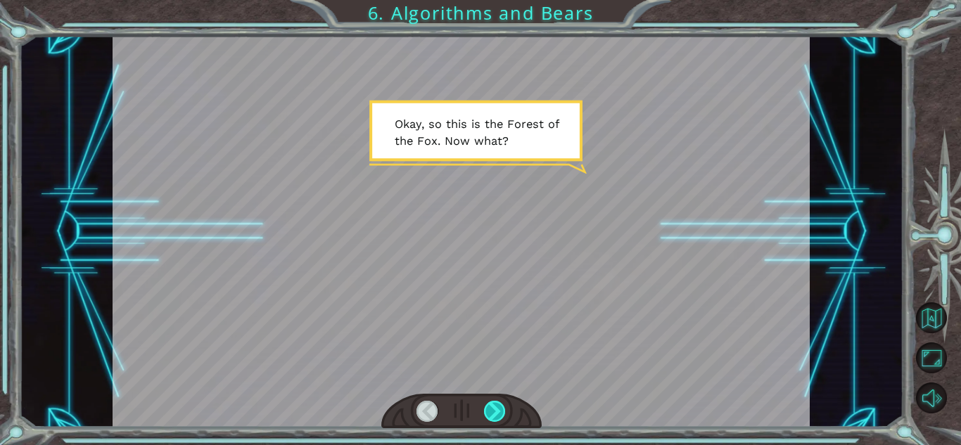
click at [485, 412] on div at bounding box center [495, 411] width 22 height 21
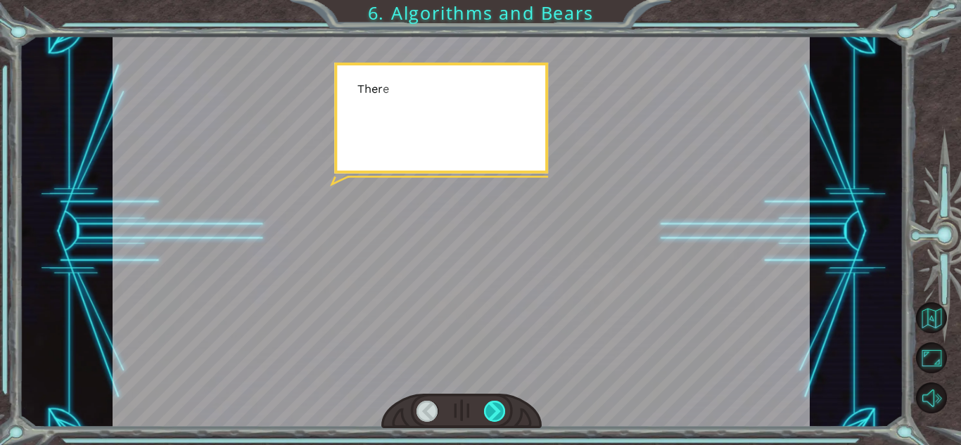
click at [485, 412] on div at bounding box center [495, 411] width 22 height 21
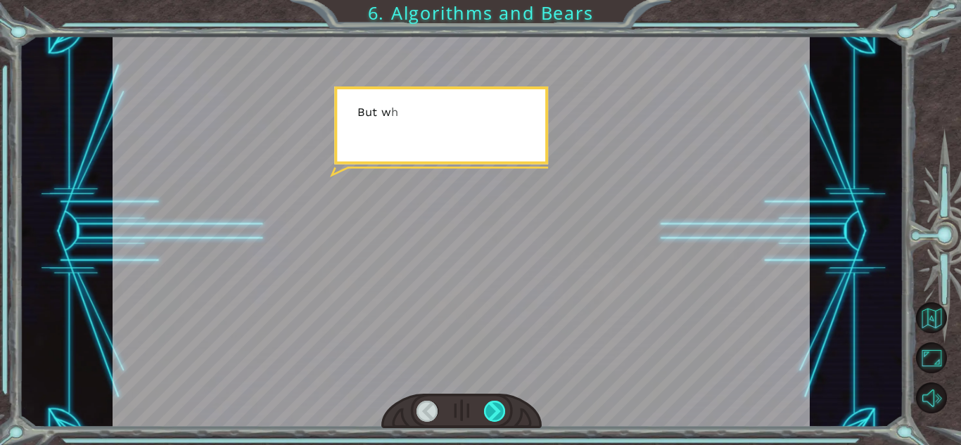
click at [485, 412] on div at bounding box center [495, 411] width 22 height 21
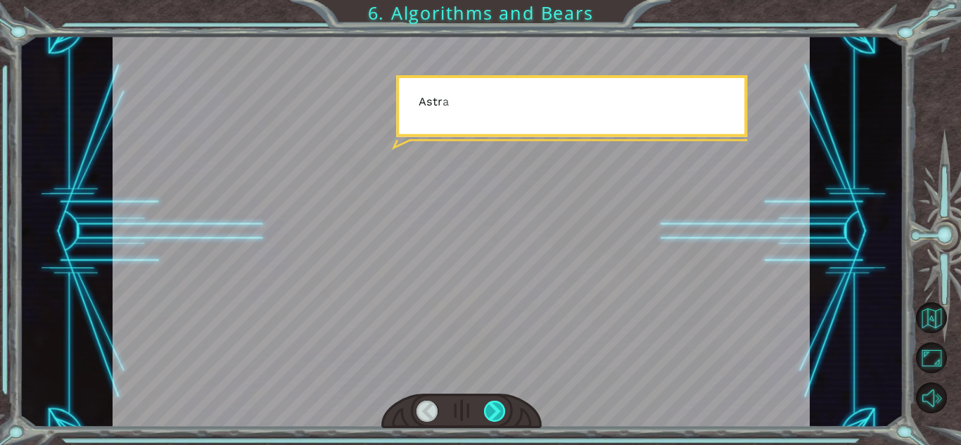
click at [485, 412] on div at bounding box center [495, 411] width 22 height 21
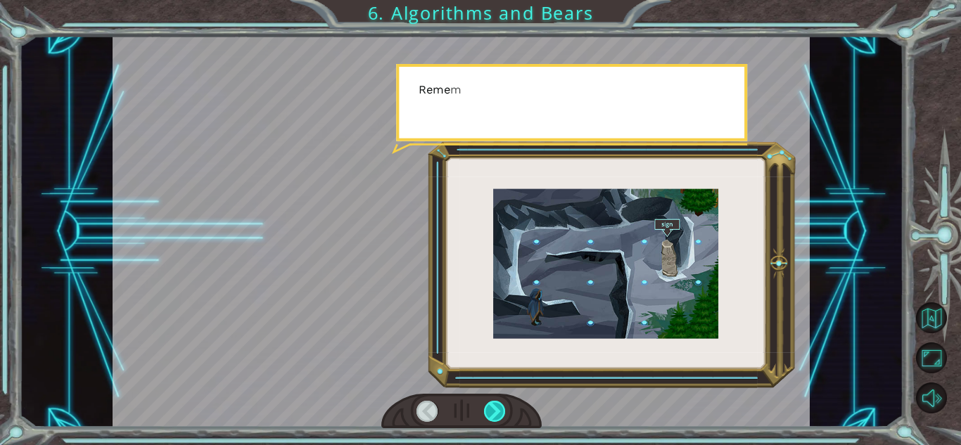
click at [485, 412] on div at bounding box center [495, 411] width 22 height 21
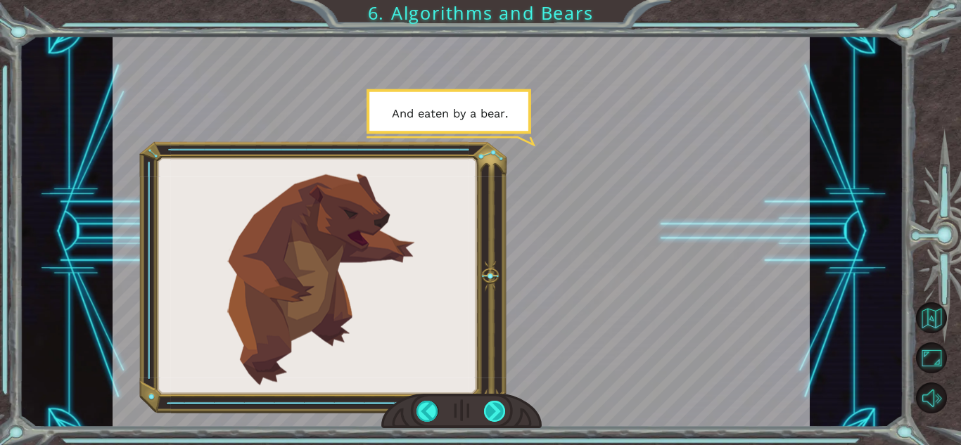
click at [485, 412] on div at bounding box center [495, 411] width 22 height 21
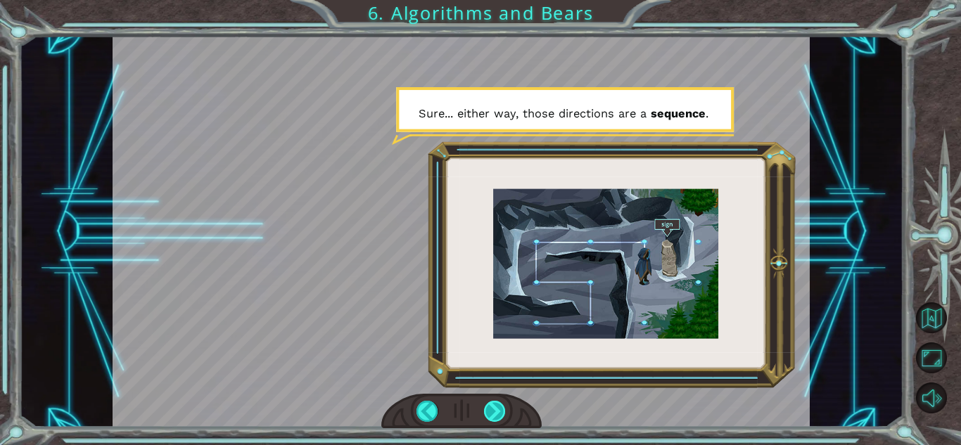
click at [485, 412] on div at bounding box center [495, 411] width 22 height 21
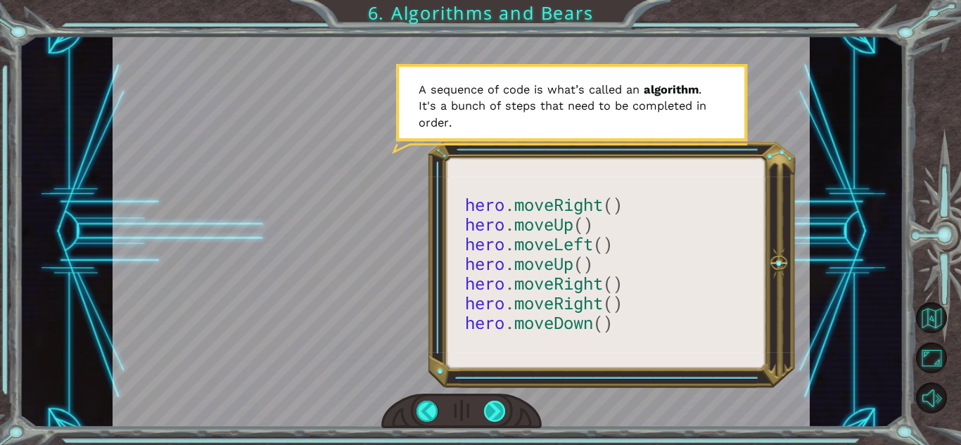
click at [494, 412] on div at bounding box center [495, 411] width 22 height 21
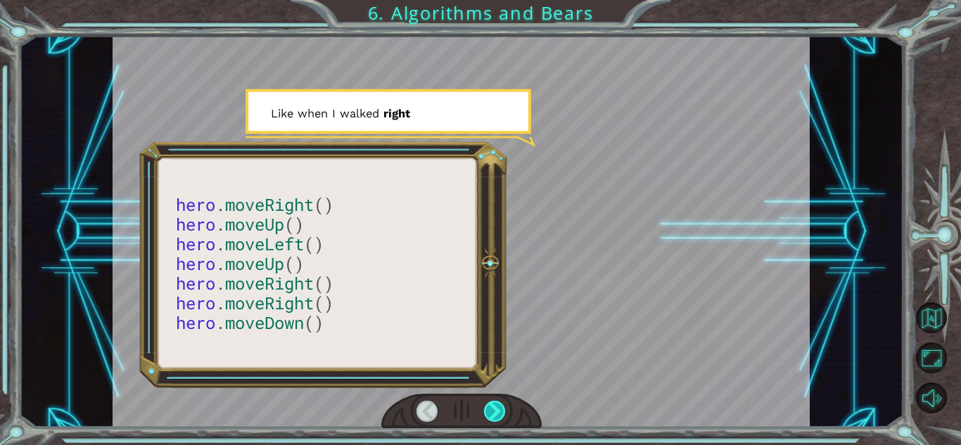
click at [494, 412] on div at bounding box center [495, 411] width 22 height 21
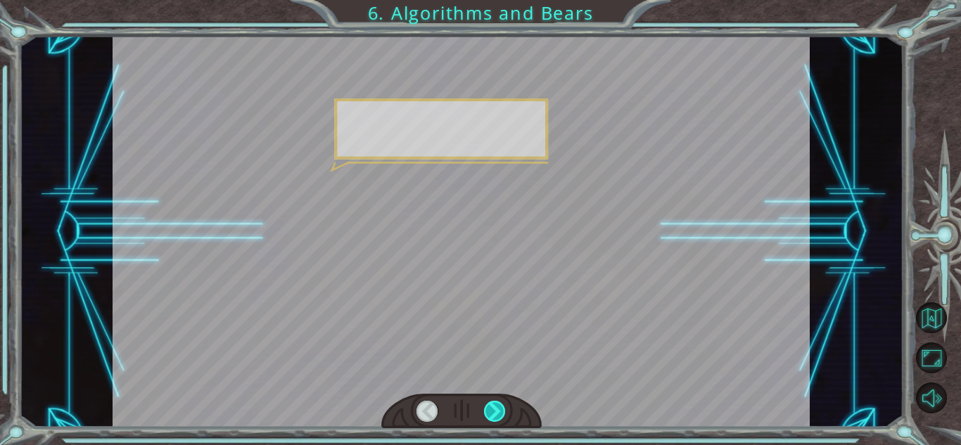
click at [494, 412] on div at bounding box center [495, 411] width 22 height 21
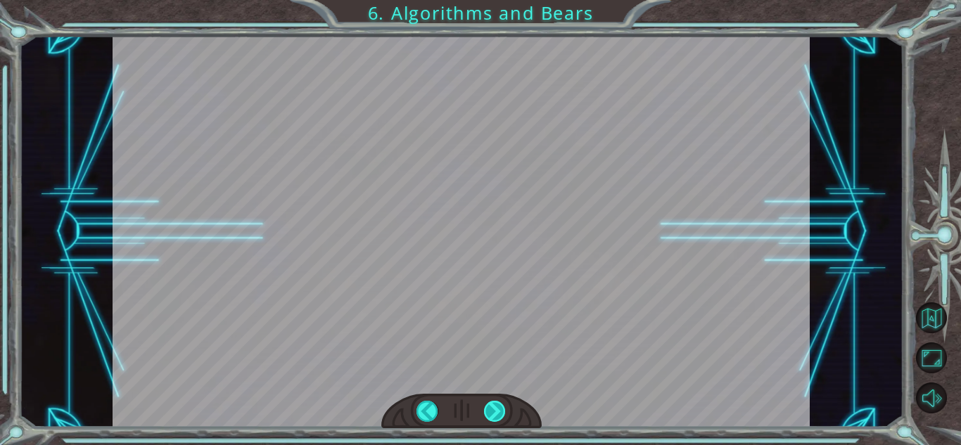
click at [494, 412] on div at bounding box center [495, 411] width 22 height 21
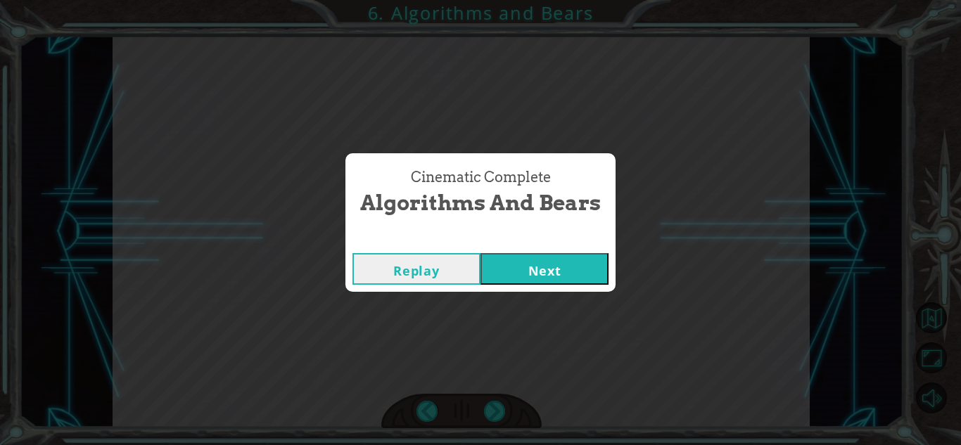
click at [562, 279] on button "Next" at bounding box center [545, 269] width 128 height 32
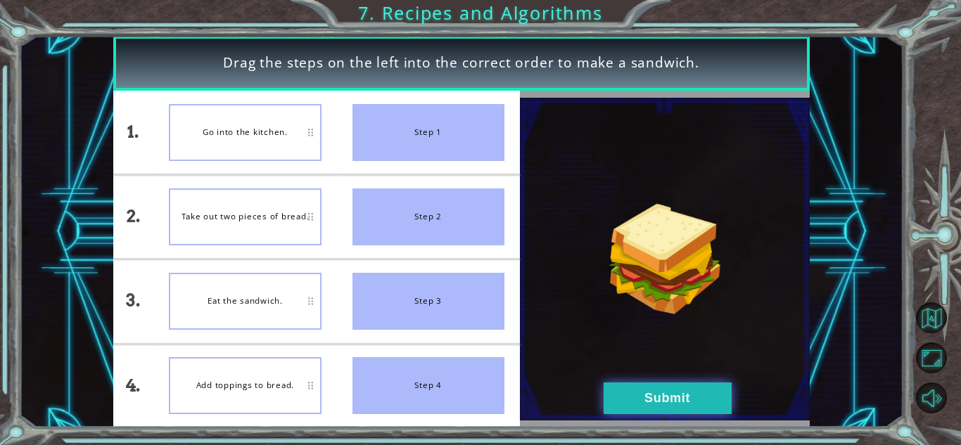
click at [618, 403] on button "Submit" at bounding box center [668, 399] width 128 height 32
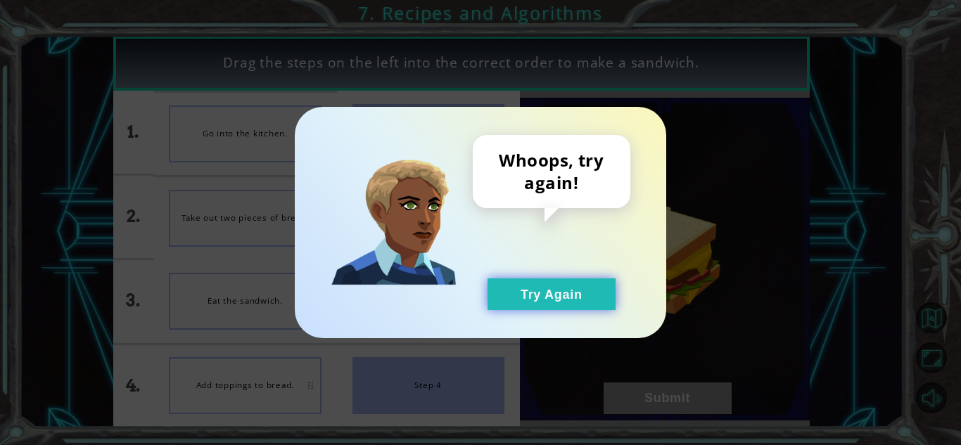
click at [549, 302] on button "Try Again" at bounding box center [552, 295] width 128 height 32
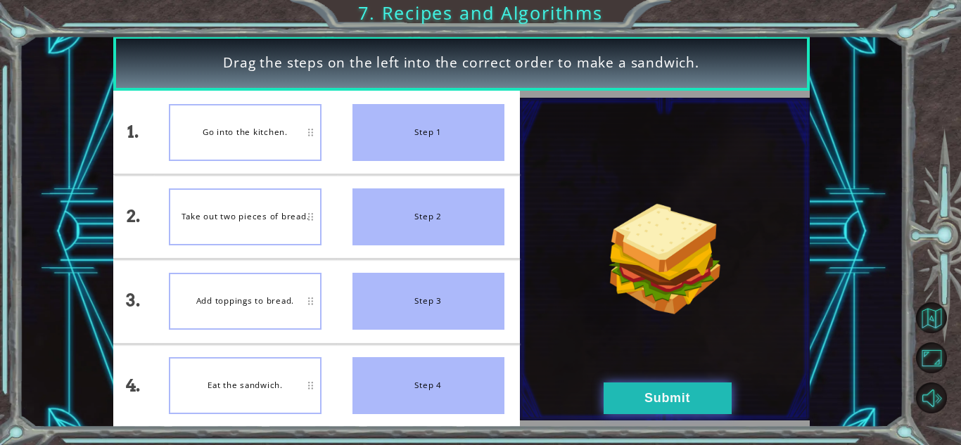
click at [634, 383] on button "Submit" at bounding box center [668, 399] width 128 height 32
click at [634, 0] on div "Drag the steps on the left into the correct order to make a sandwich. 1. 2. 3. …" at bounding box center [480, 0] width 961 height 0
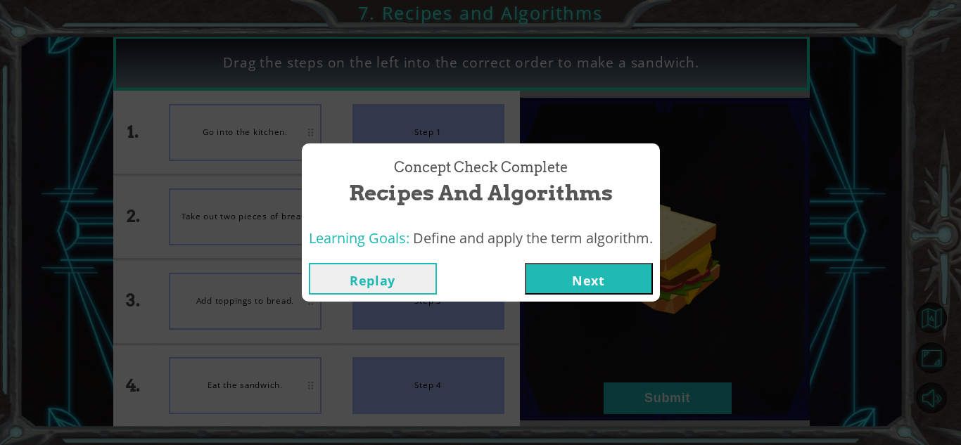
click at [610, 275] on button "Next" at bounding box center [589, 279] width 128 height 32
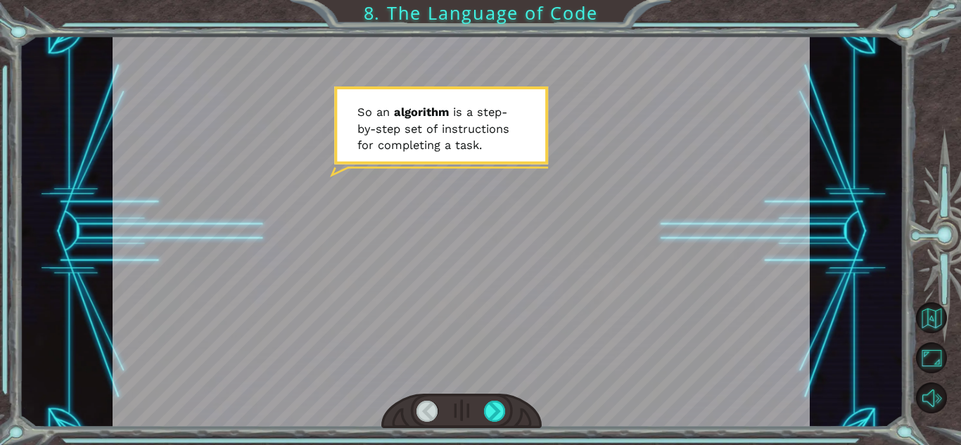
click at [492, 398] on div at bounding box center [461, 411] width 160 height 35
click at [494, 403] on div at bounding box center [495, 411] width 22 height 21
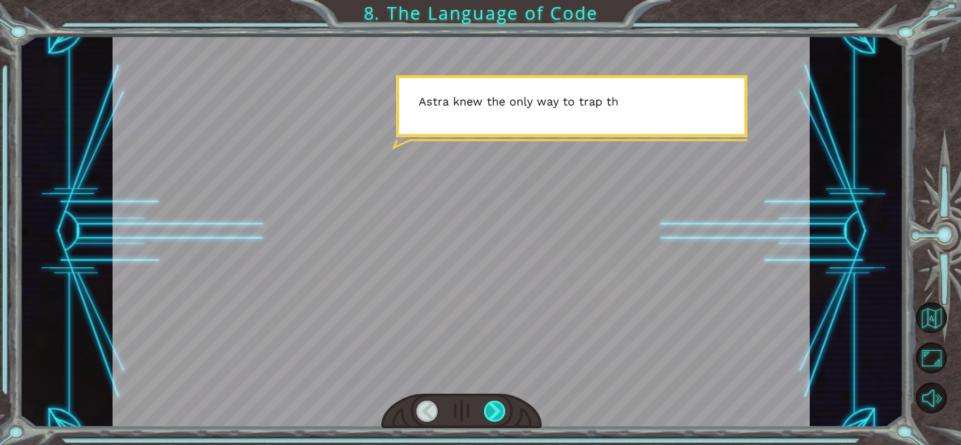
click at [494, 403] on div at bounding box center [495, 411] width 22 height 21
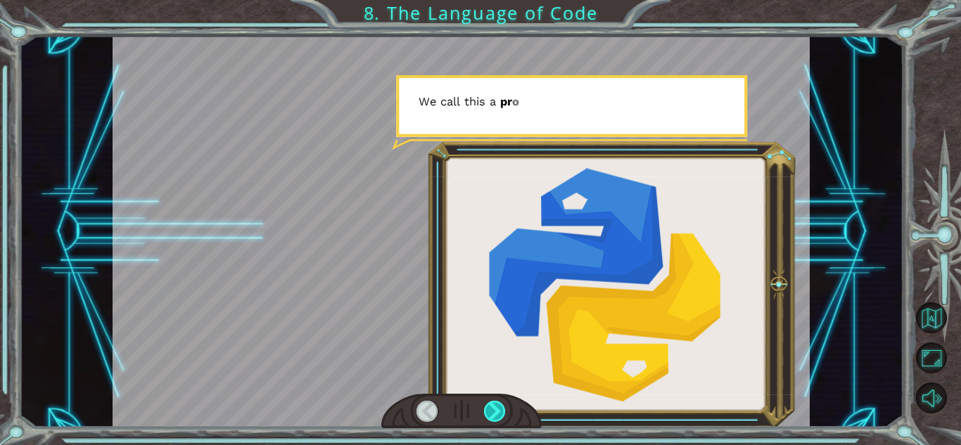
click at [494, 404] on div at bounding box center [495, 411] width 22 height 21
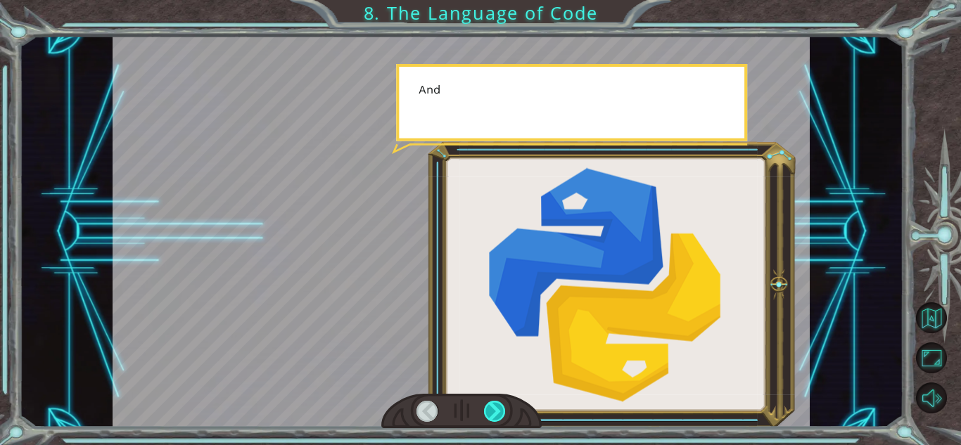
click at [494, 404] on div at bounding box center [495, 411] width 22 height 21
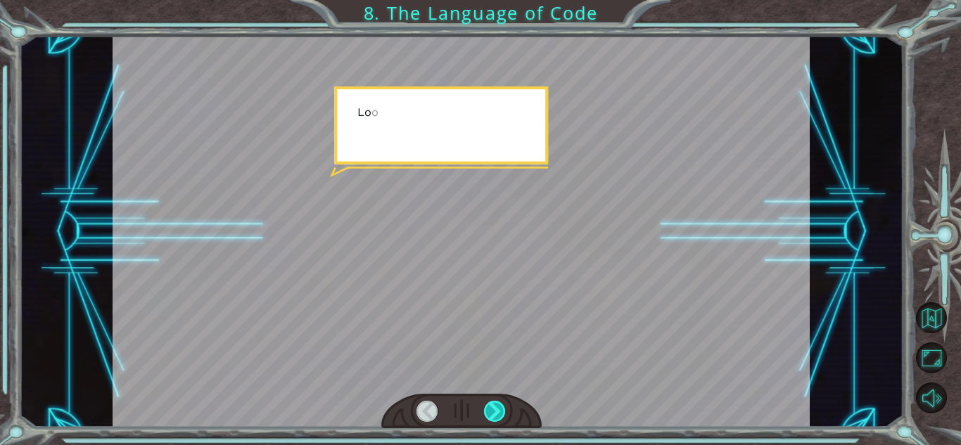
click at [494, 404] on div at bounding box center [495, 411] width 22 height 21
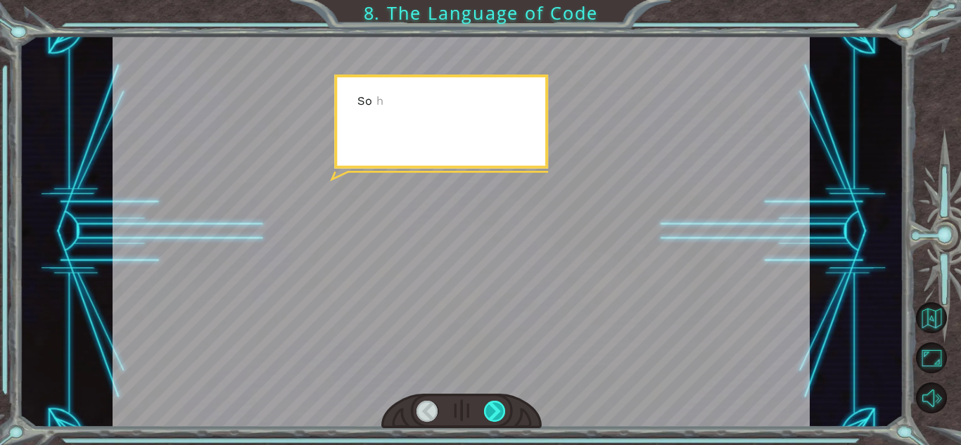
click at [494, 404] on div at bounding box center [495, 411] width 22 height 21
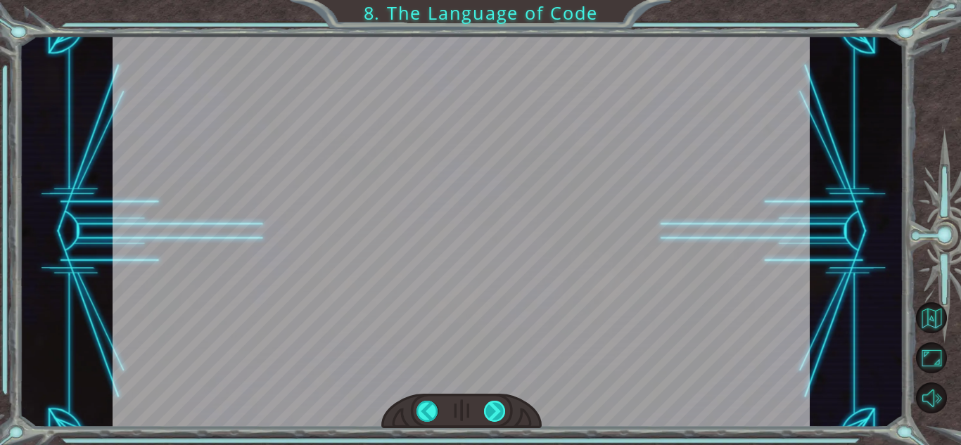
click at [494, 404] on div at bounding box center [495, 411] width 22 height 21
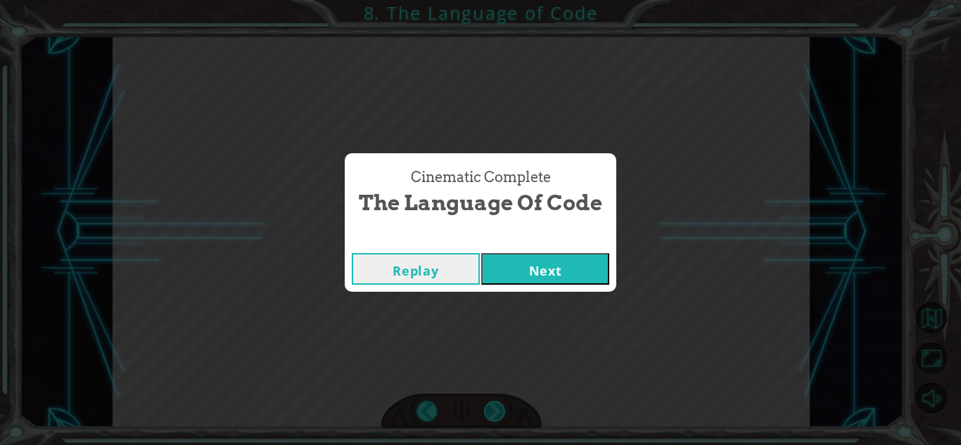
click at [494, 404] on div "Cinematic Complete The Language of Code Replay Next" at bounding box center [480, 222] width 961 height 445
click at [524, 275] on button "Next" at bounding box center [545, 269] width 128 height 32
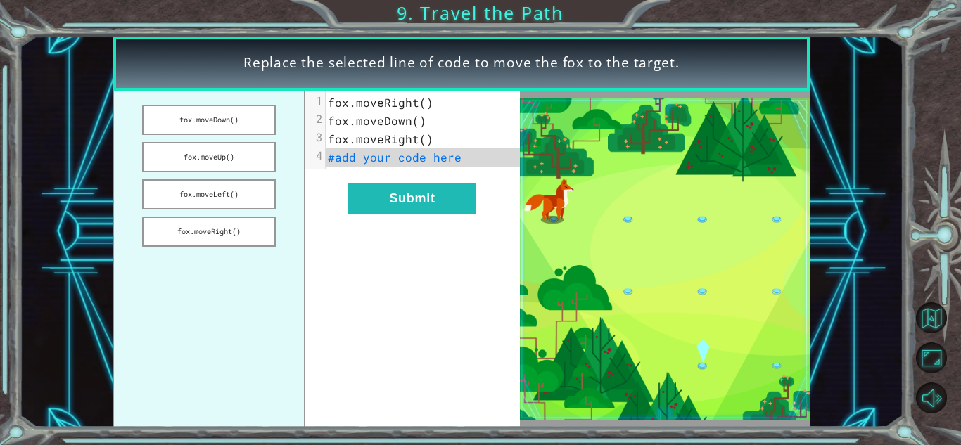
drag, startPoint x: 248, startPoint y: 118, endPoint x: 257, endPoint y: 139, distance: 23.0
click at [257, 139] on ul "fox.moveDown() fox.moveUp() fox.moveLeft() fox.moveRight()" at bounding box center [209, 259] width 192 height 337
click at [253, 157] on button "fox.moveUp()" at bounding box center [208, 157] width 133 height 30
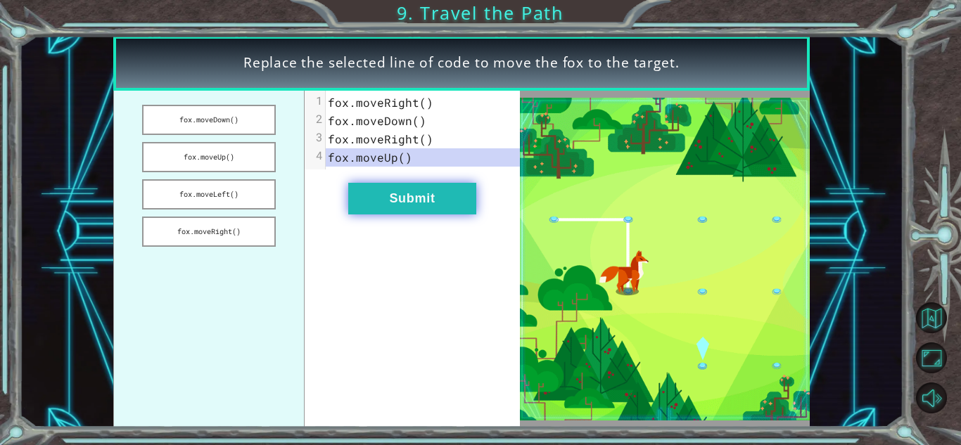
click at [402, 201] on button "Submit" at bounding box center [412, 199] width 128 height 32
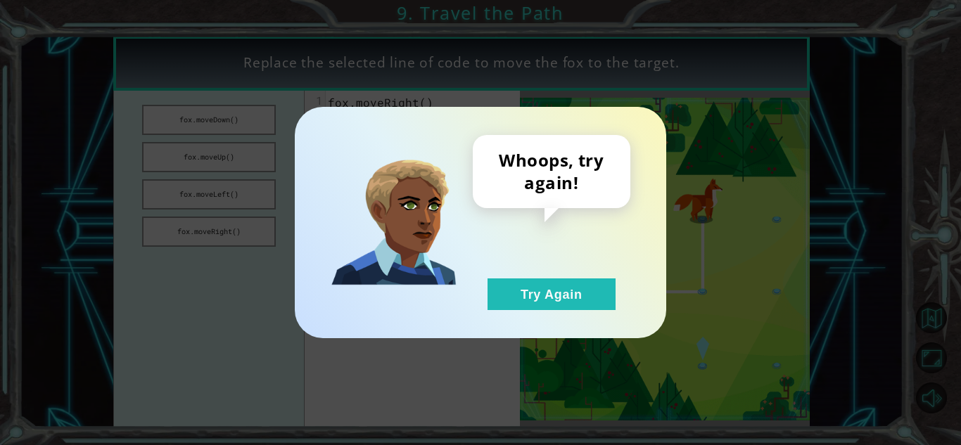
click at [566, 312] on div "Whoops, try again! Try Again" at bounding box center [481, 223] width 372 height 232
click at [564, 302] on button "Try Again" at bounding box center [552, 295] width 128 height 32
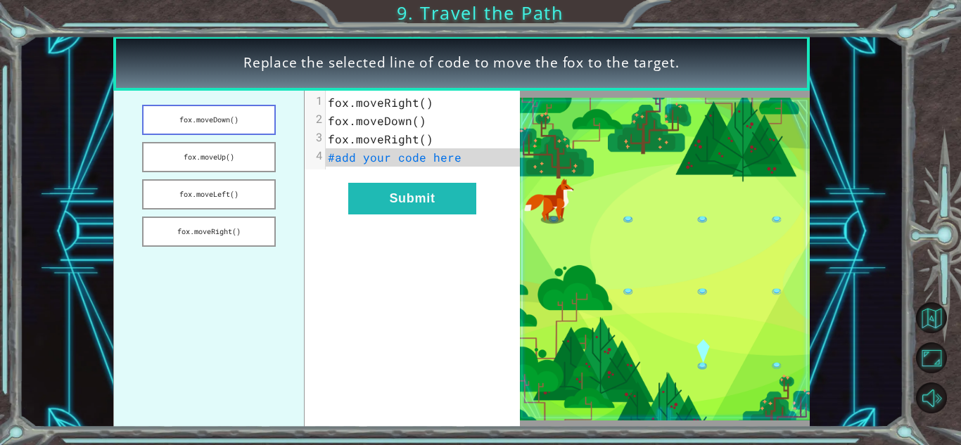
click at [232, 125] on button "fox.moveDown()" at bounding box center [208, 120] width 133 height 30
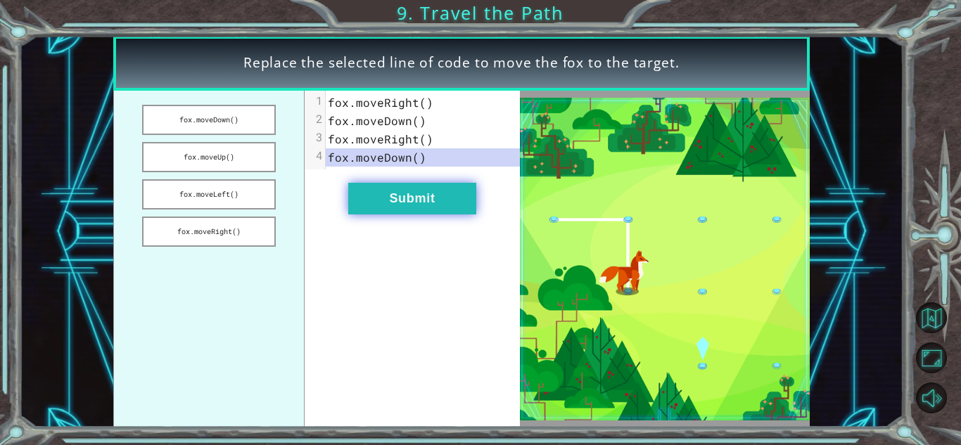
click at [374, 189] on button "Submit" at bounding box center [412, 199] width 128 height 32
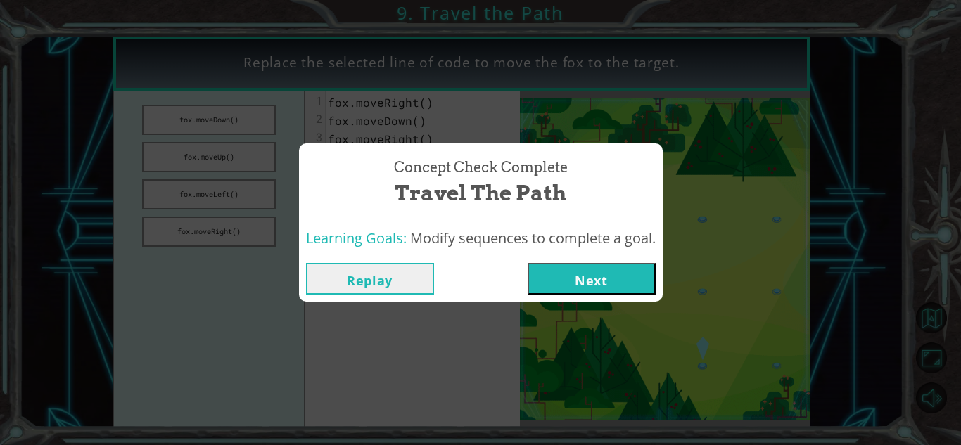
click at [576, 274] on button "Next" at bounding box center [592, 279] width 128 height 32
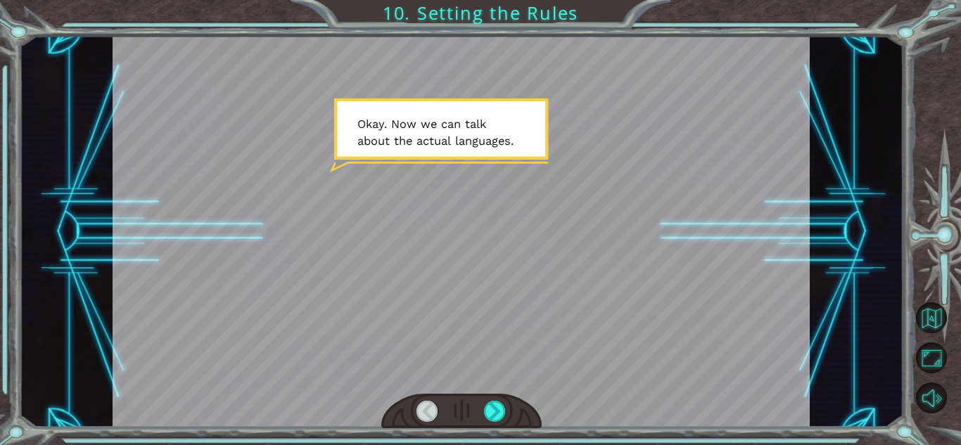
click at [512, 418] on div at bounding box center [461, 411] width 160 height 35
click at [507, 413] on div at bounding box center [461, 411] width 160 height 35
click at [505, 414] on div at bounding box center [495, 411] width 22 height 21
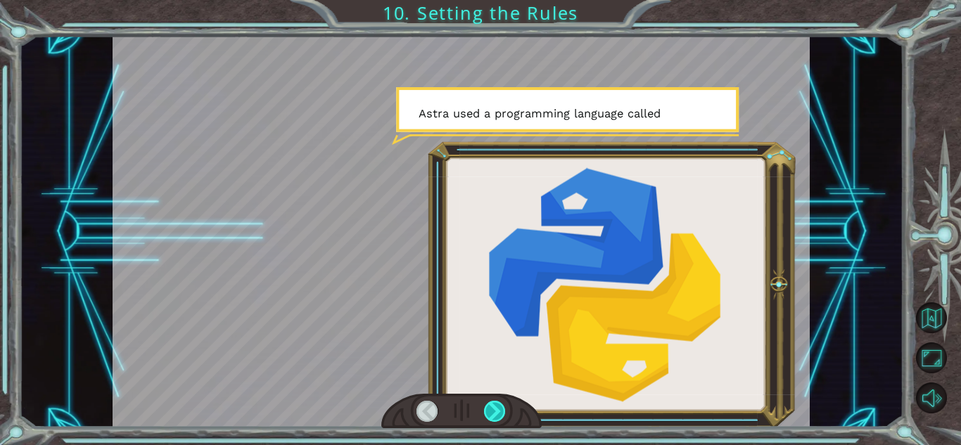
click at [504, 416] on div at bounding box center [495, 411] width 22 height 21
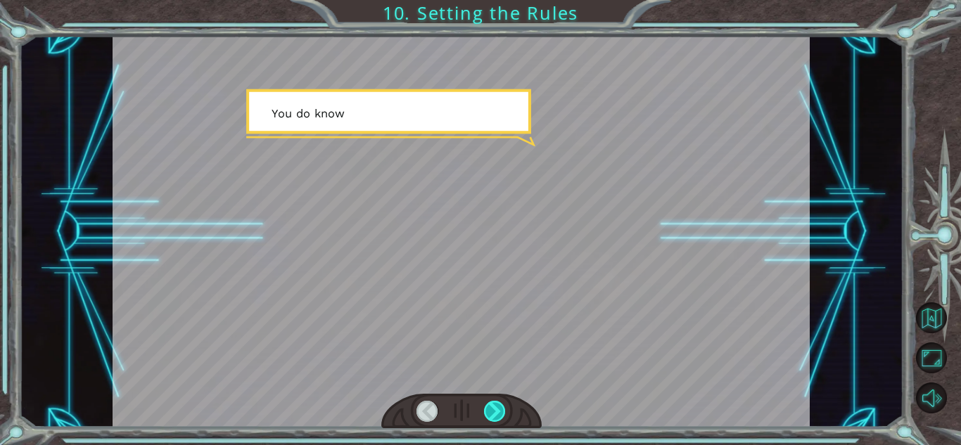
click at [504, 416] on div at bounding box center [495, 411] width 22 height 21
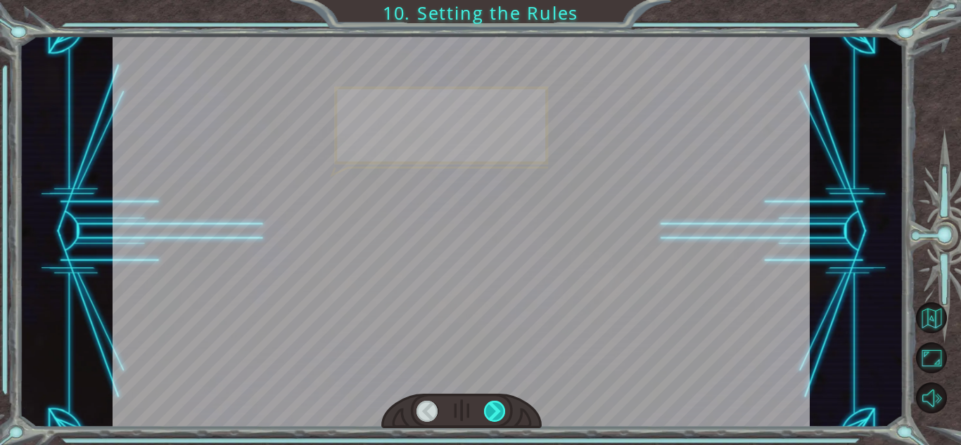
click at [504, 416] on div at bounding box center [495, 411] width 22 height 21
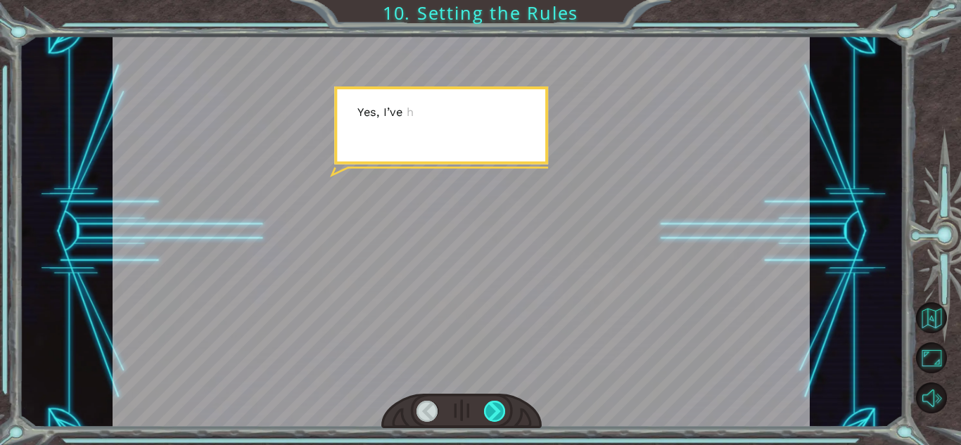
click at [504, 416] on div at bounding box center [495, 411] width 22 height 21
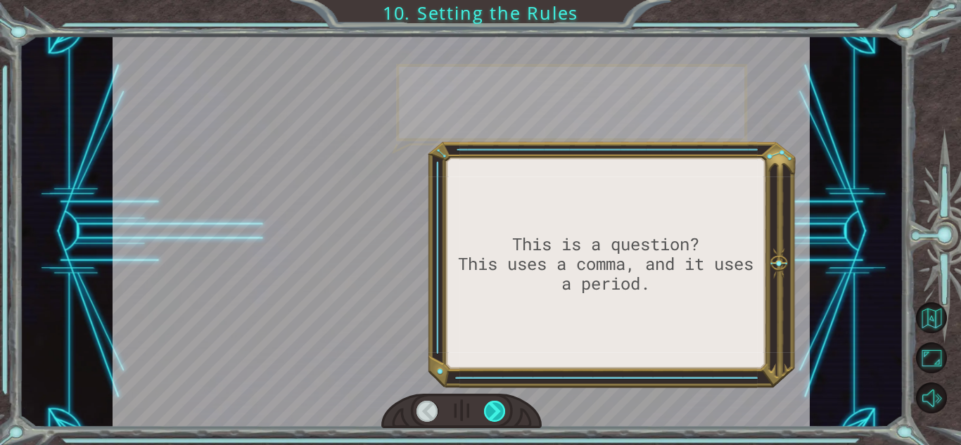
click at [504, 416] on div at bounding box center [495, 411] width 22 height 21
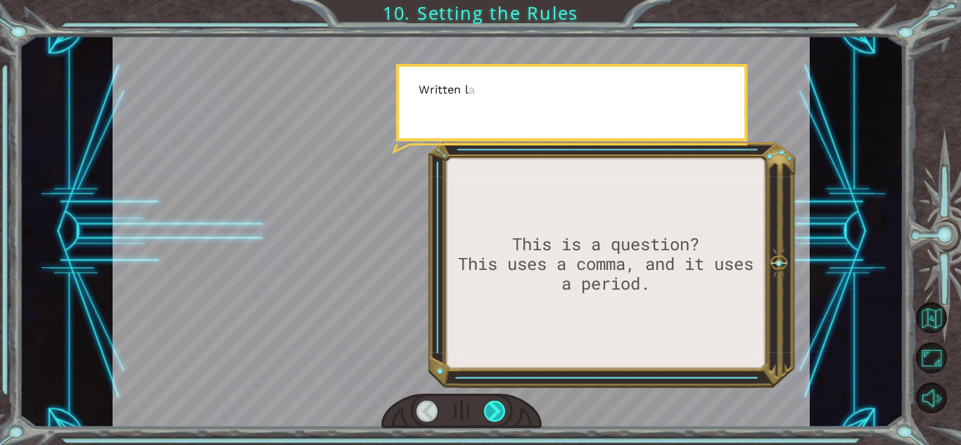
click at [504, 416] on div at bounding box center [495, 411] width 22 height 21
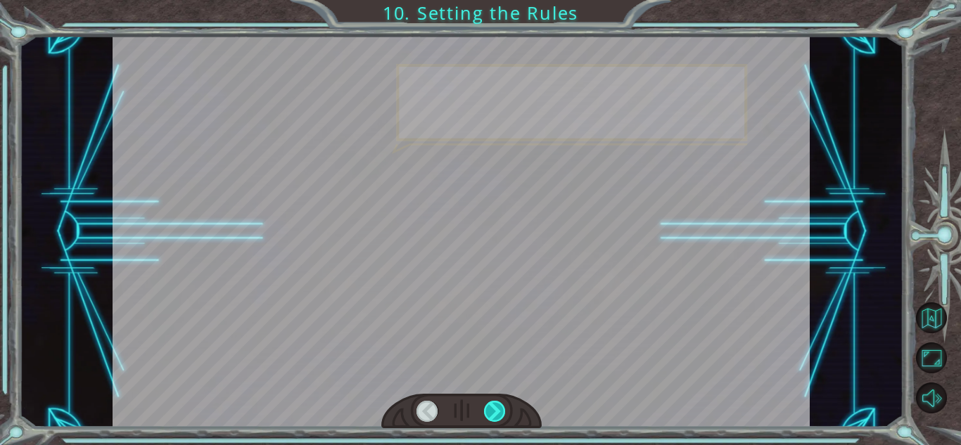
click at [504, 416] on div at bounding box center [495, 411] width 22 height 21
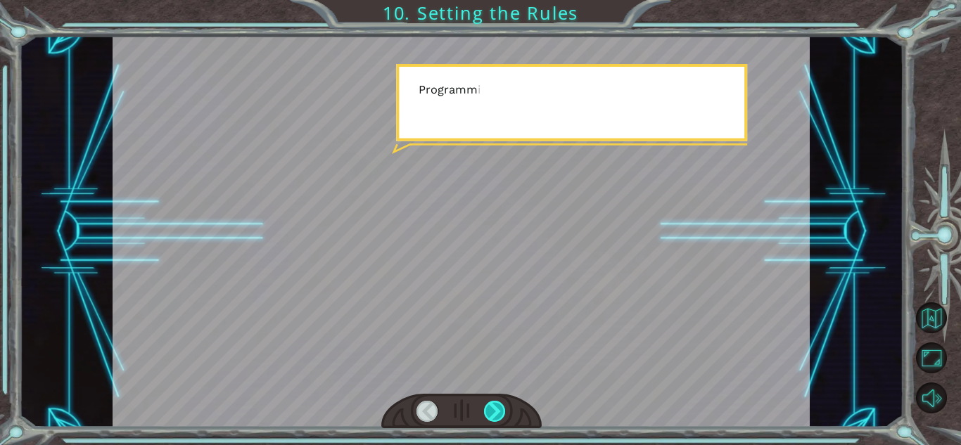
click at [504, 416] on div at bounding box center [495, 411] width 22 height 21
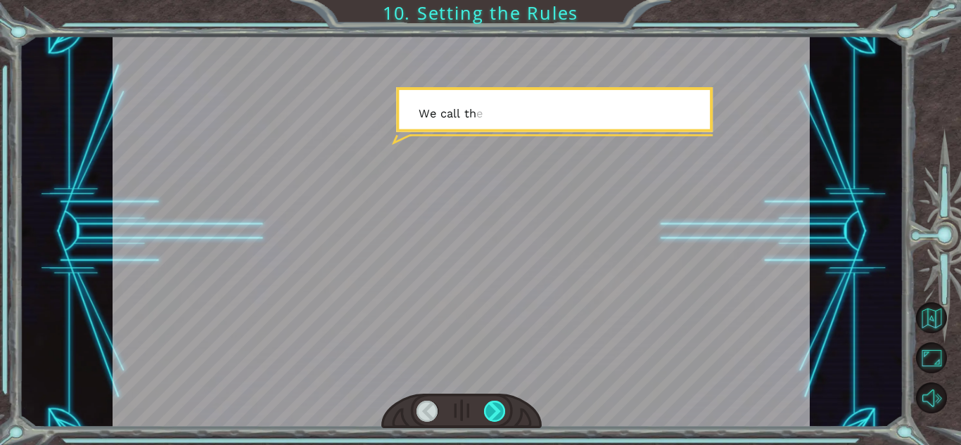
click at [504, 416] on div at bounding box center [495, 411] width 22 height 21
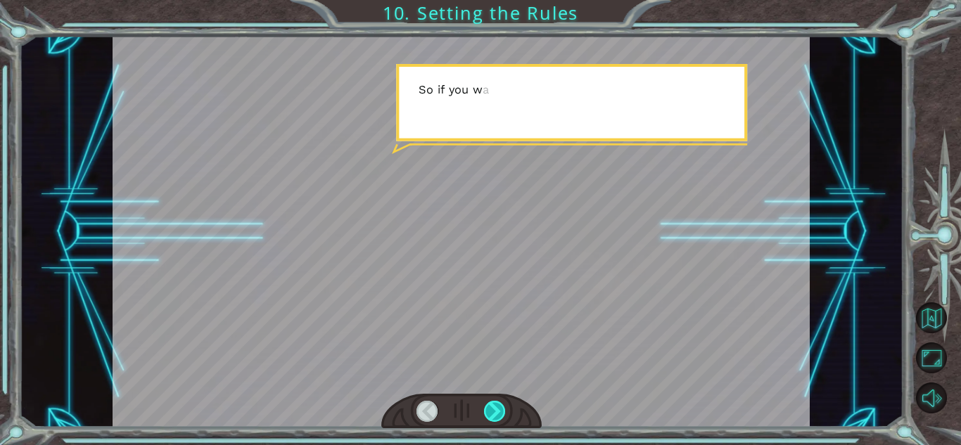
click at [504, 416] on div at bounding box center [495, 411] width 22 height 21
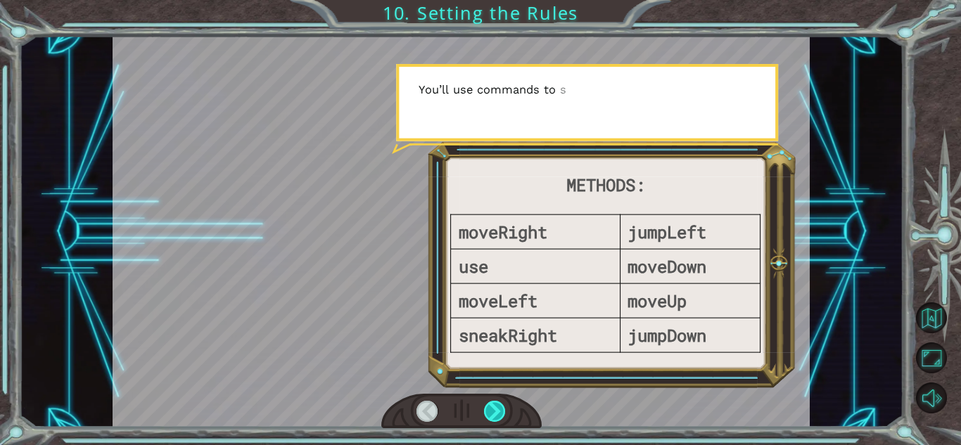
click at [504, 416] on div at bounding box center [495, 411] width 22 height 21
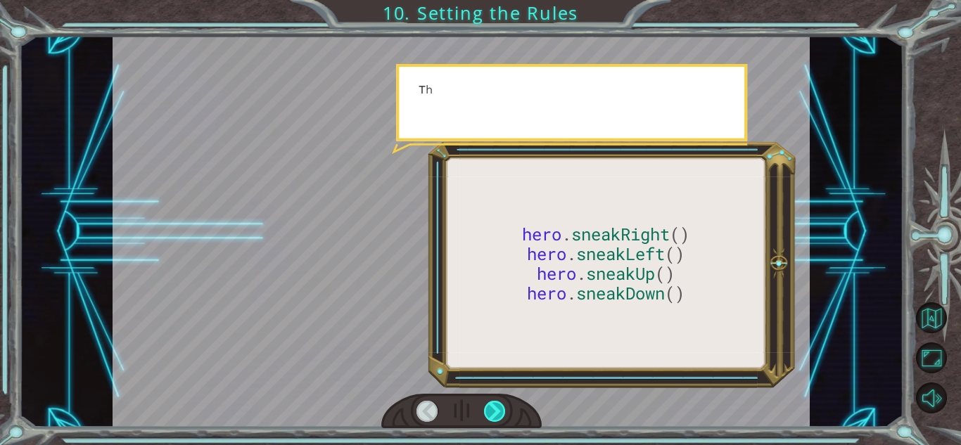
click at [504, 416] on div at bounding box center [495, 411] width 22 height 21
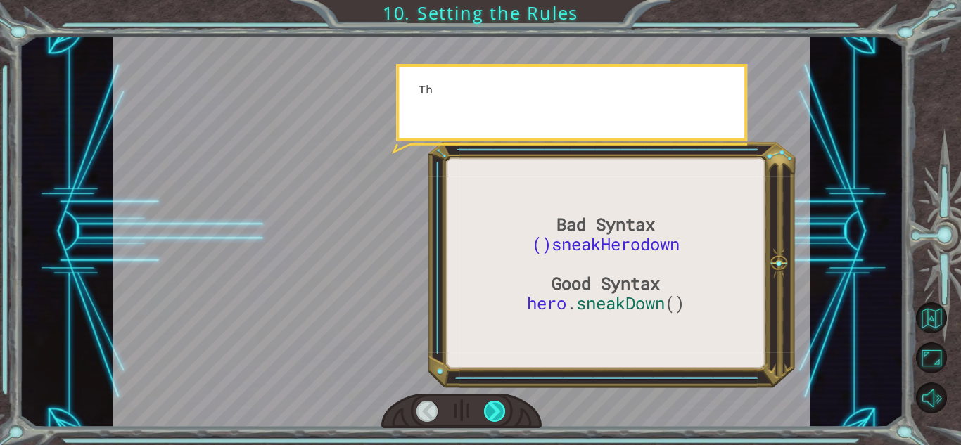
click at [504, 416] on div at bounding box center [495, 411] width 22 height 21
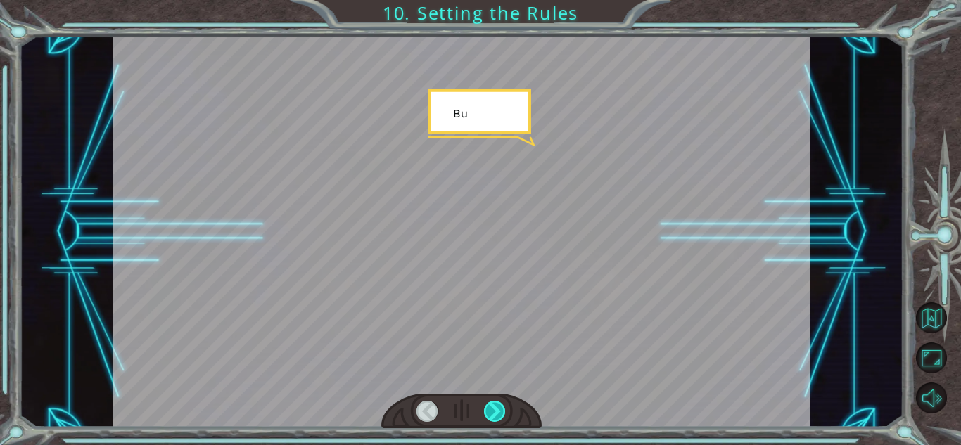
click at [504, 416] on div at bounding box center [495, 411] width 22 height 21
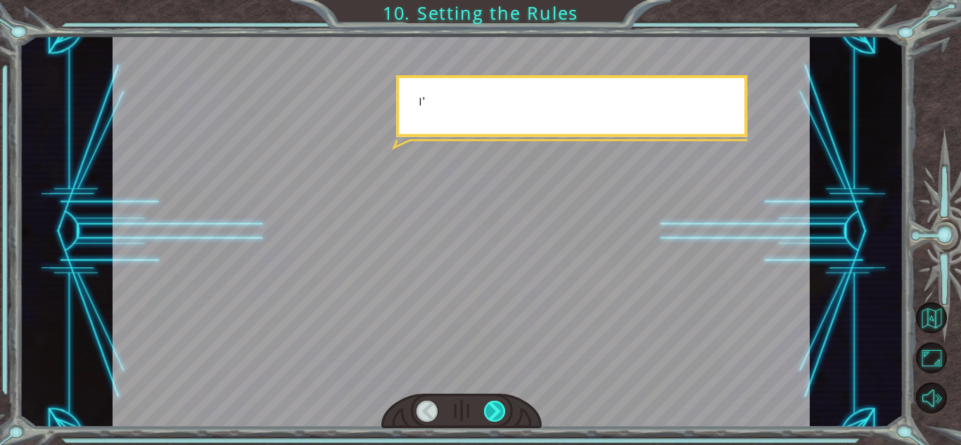
click at [504, 416] on div at bounding box center [495, 411] width 22 height 21
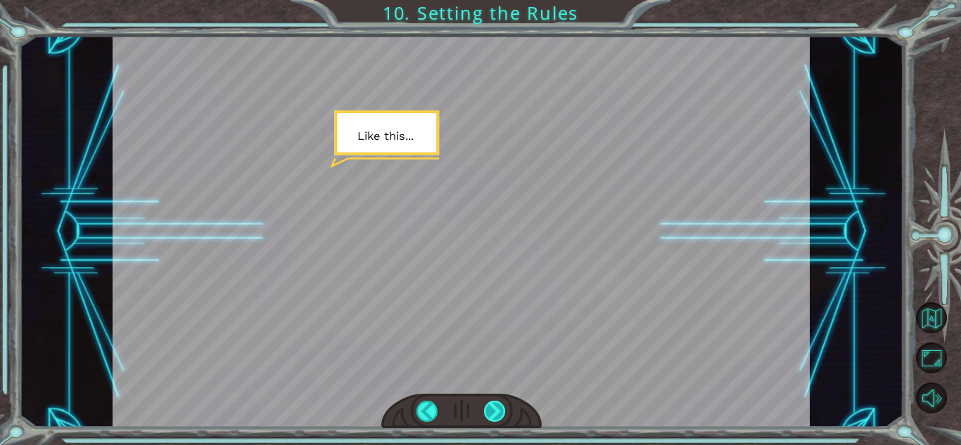
click at [500, 412] on div at bounding box center [495, 411] width 22 height 21
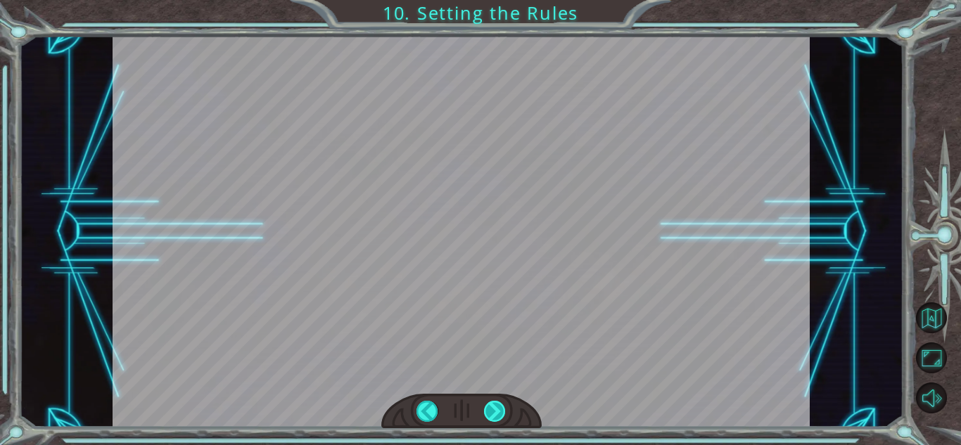
click at [500, 412] on div at bounding box center [495, 411] width 22 height 21
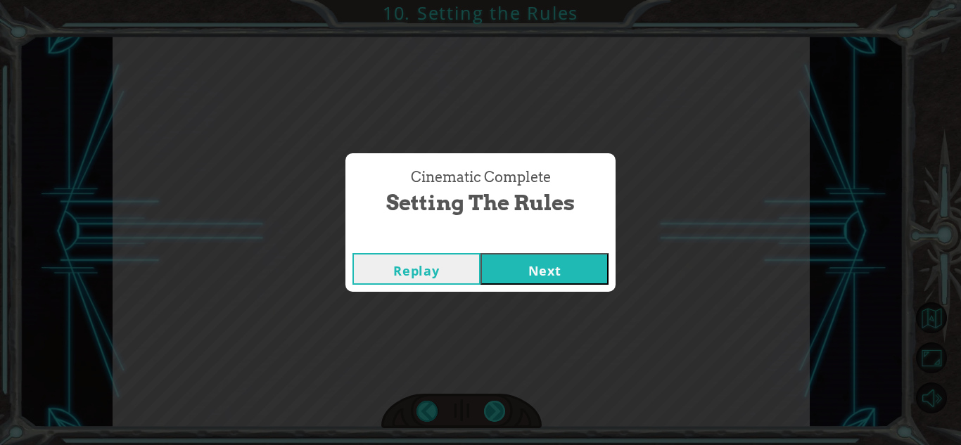
click at [500, 412] on div "Cinematic Complete Setting the Rules Replay Next" at bounding box center [480, 222] width 961 height 445
click at [578, 258] on button "Next" at bounding box center [545, 269] width 128 height 32
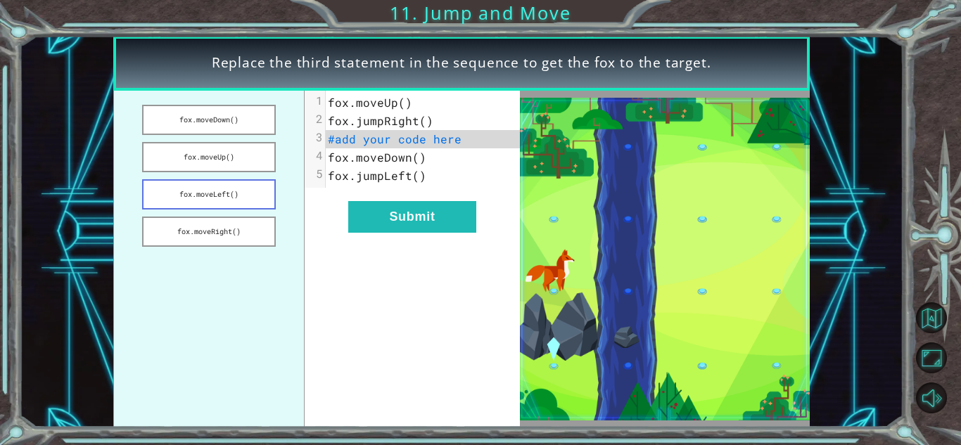
click at [202, 193] on button "fox.moveLeft()" at bounding box center [208, 194] width 133 height 30
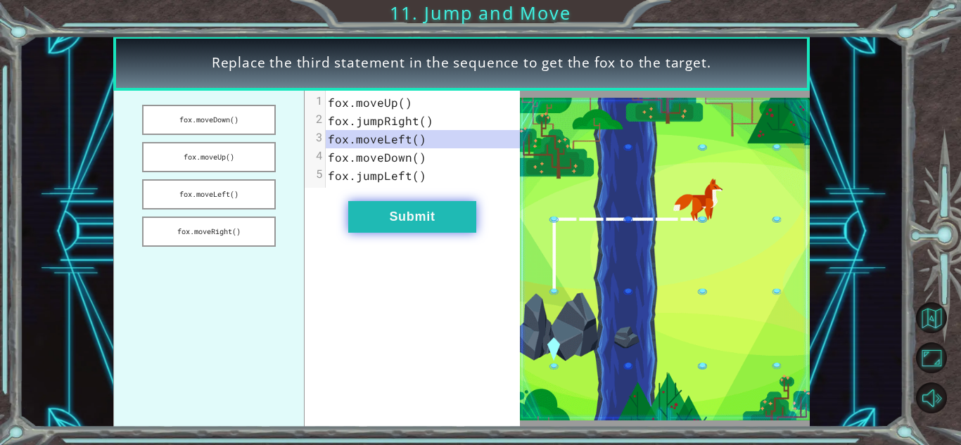
click at [401, 208] on button "Submit" at bounding box center [412, 217] width 128 height 32
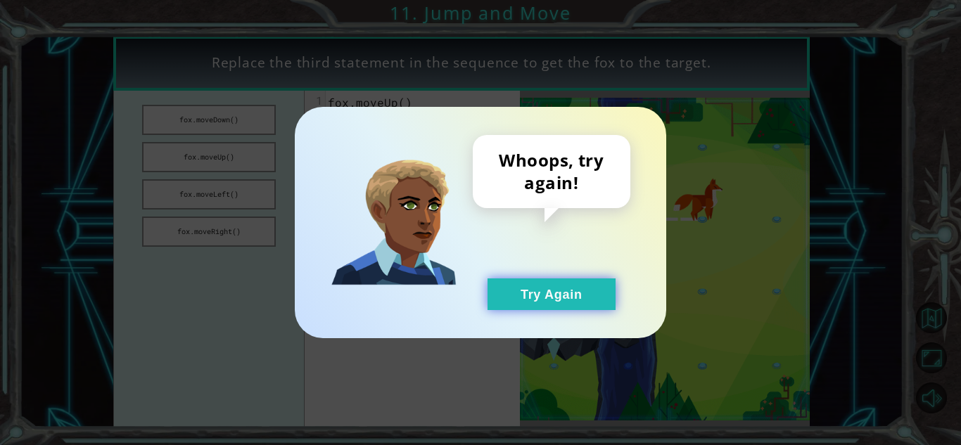
click at [552, 293] on button "Try Again" at bounding box center [552, 295] width 128 height 32
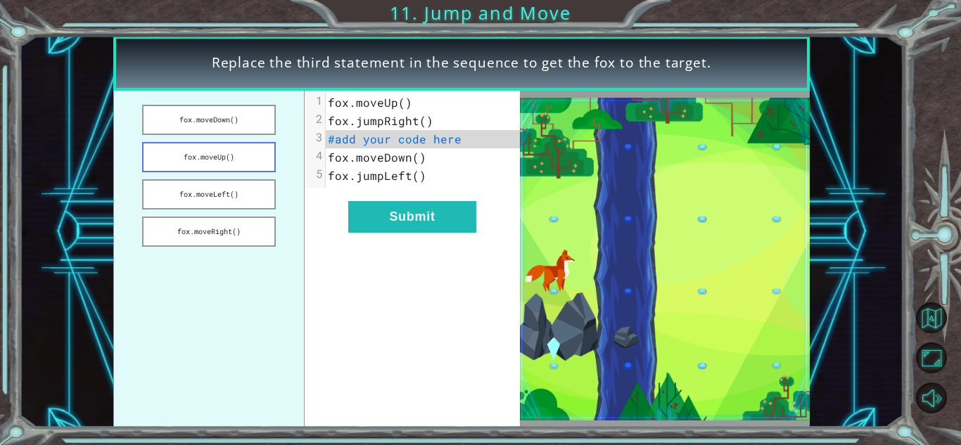
click at [243, 145] on button "fox.moveUp()" at bounding box center [208, 157] width 133 height 30
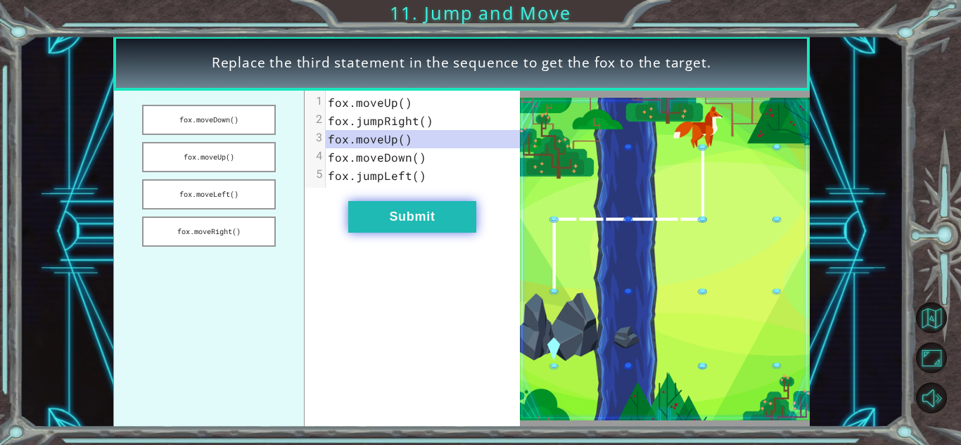
click at [448, 229] on button "Submit" at bounding box center [412, 217] width 128 height 32
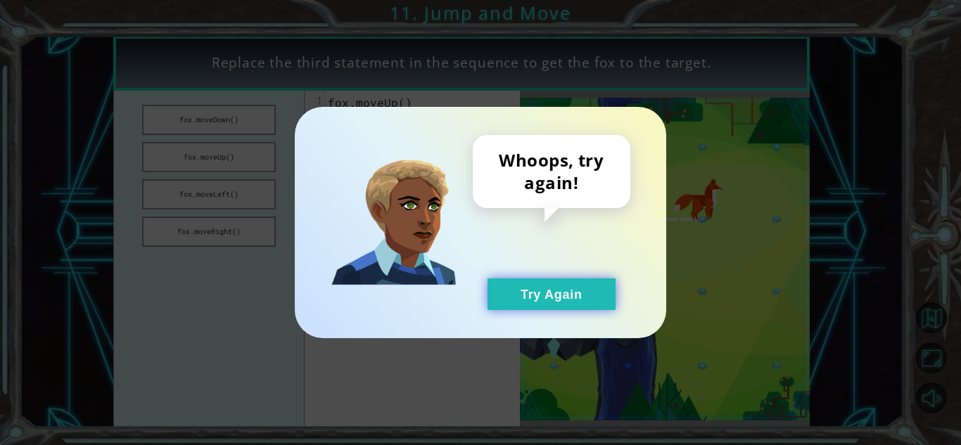
click at [521, 286] on button "Try Again" at bounding box center [552, 295] width 128 height 32
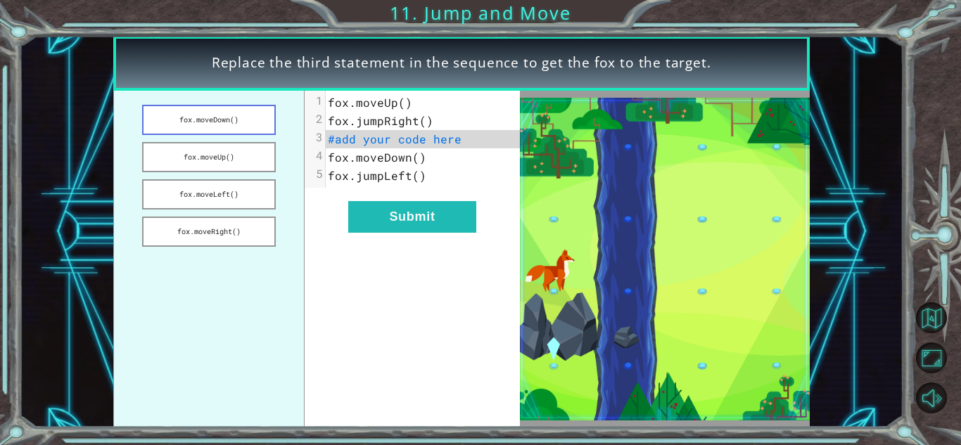
click at [229, 110] on button "fox.moveDown()" at bounding box center [208, 120] width 133 height 30
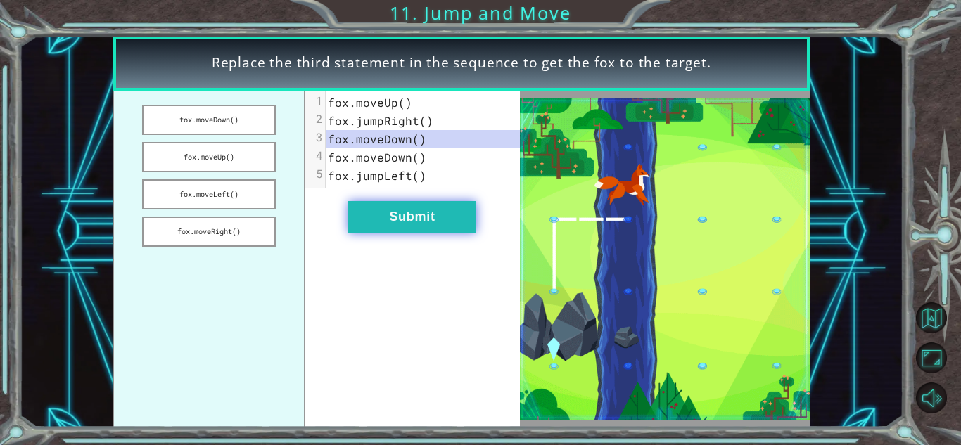
click at [385, 213] on button "Submit" at bounding box center [412, 217] width 128 height 32
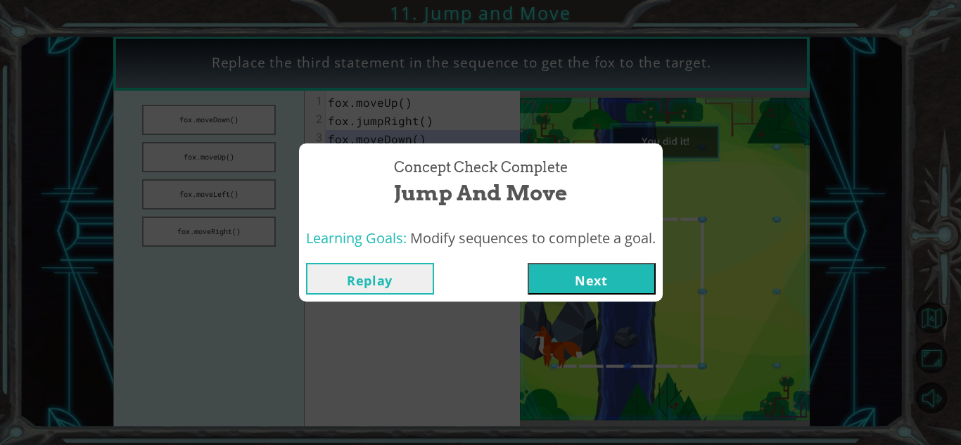
click at [619, 272] on button "Next" at bounding box center [592, 279] width 128 height 32
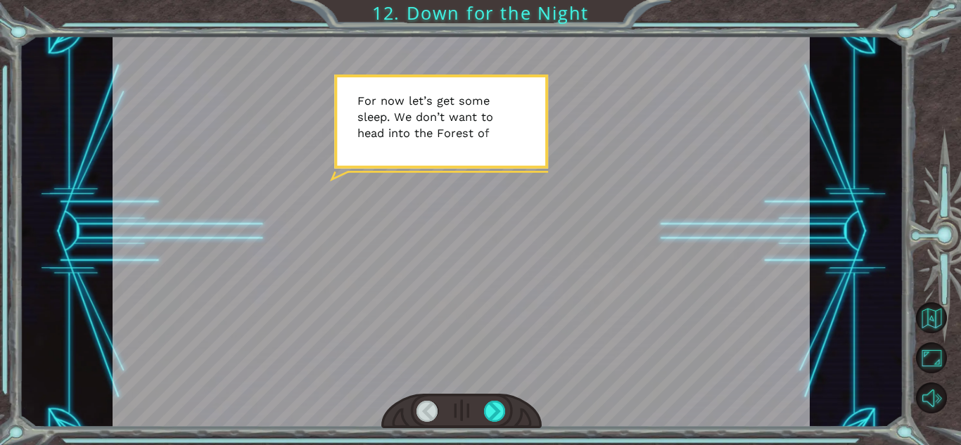
click at [363, 232] on div at bounding box center [461, 232] width 697 height 392
click at [500, 403] on div at bounding box center [495, 411] width 22 height 21
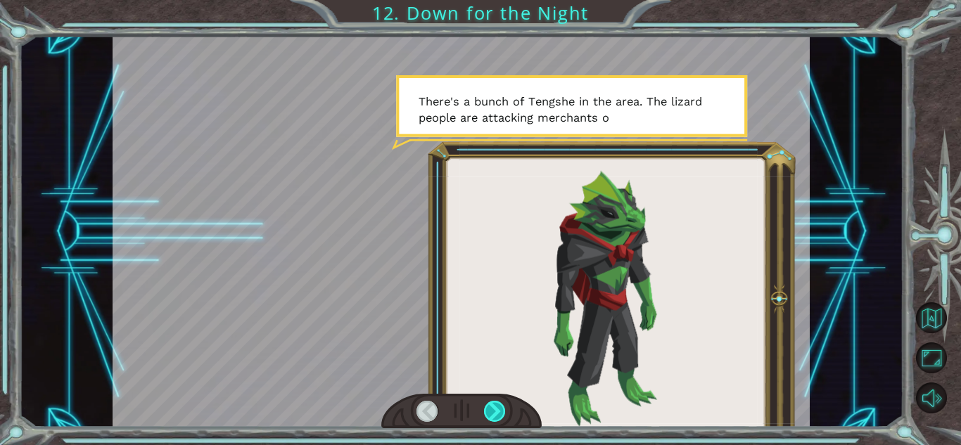
click at [500, 405] on div at bounding box center [495, 411] width 22 height 21
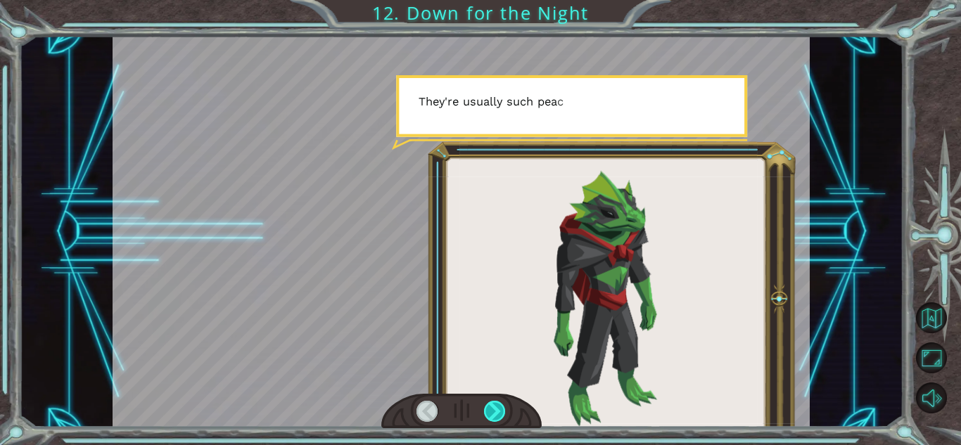
click at [500, 405] on div at bounding box center [495, 411] width 22 height 21
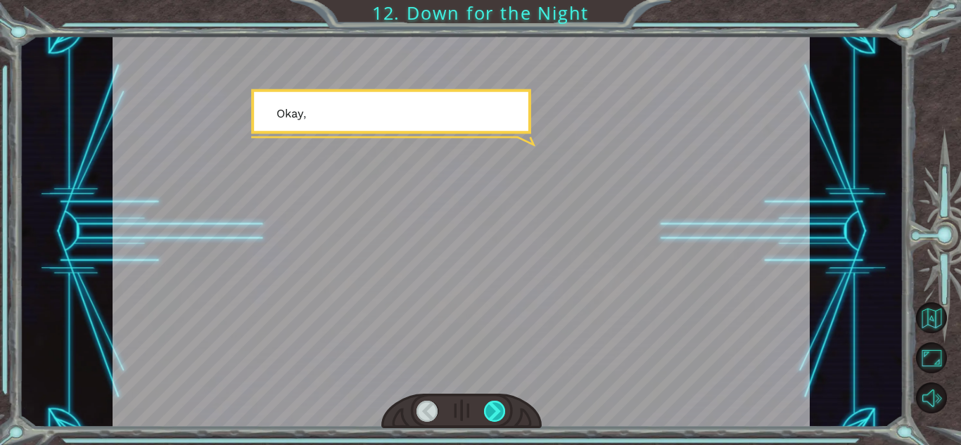
click at [500, 405] on div at bounding box center [495, 411] width 22 height 21
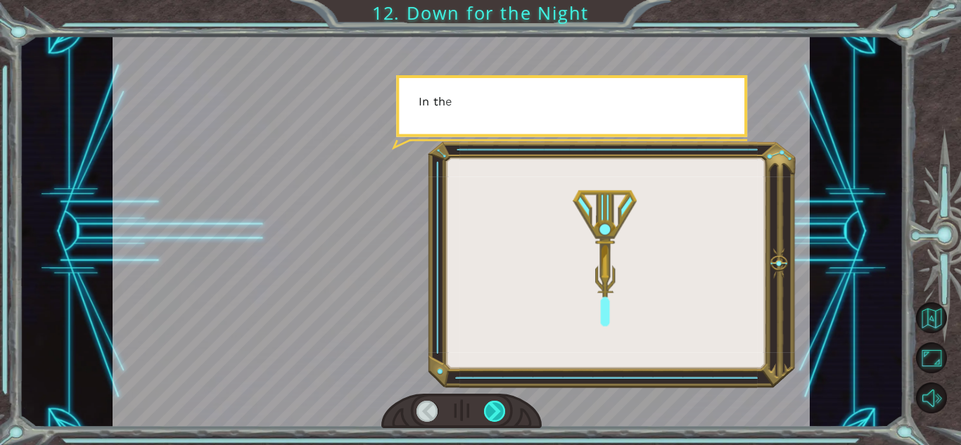
click at [500, 405] on div at bounding box center [495, 411] width 22 height 21
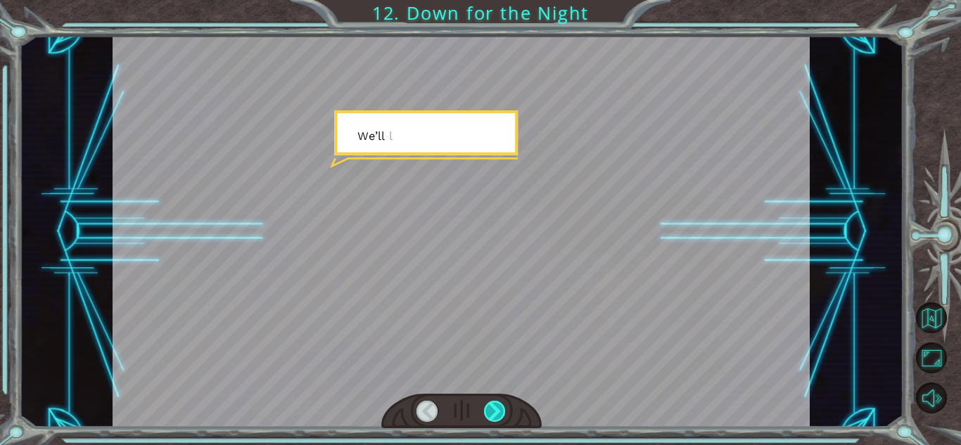
click at [500, 405] on div at bounding box center [495, 411] width 22 height 21
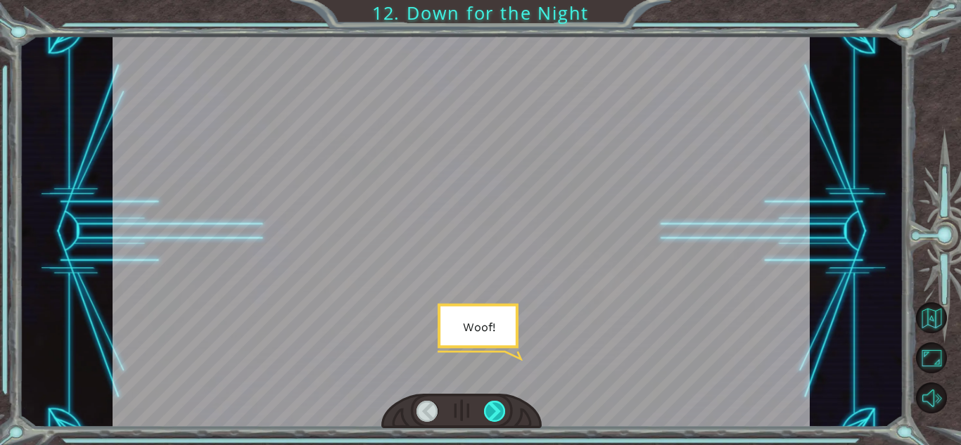
click at [500, 405] on div at bounding box center [495, 411] width 22 height 21
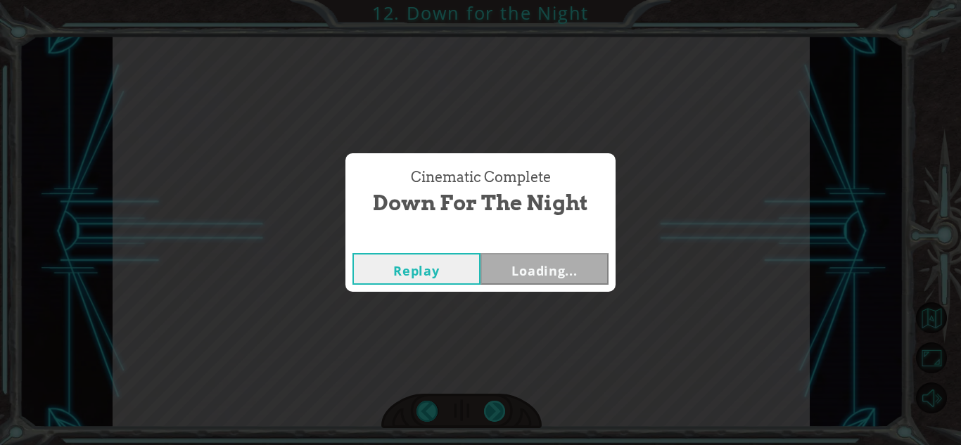
click at [500, 405] on div "Cinematic Complete Down for the Night Replay Loading..." at bounding box center [480, 222] width 961 height 445
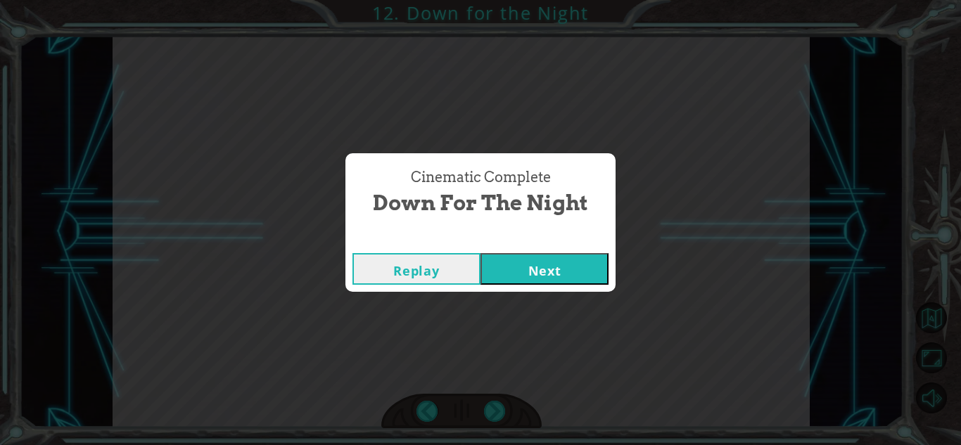
click at [596, 253] on button "Next" at bounding box center [545, 269] width 128 height 32
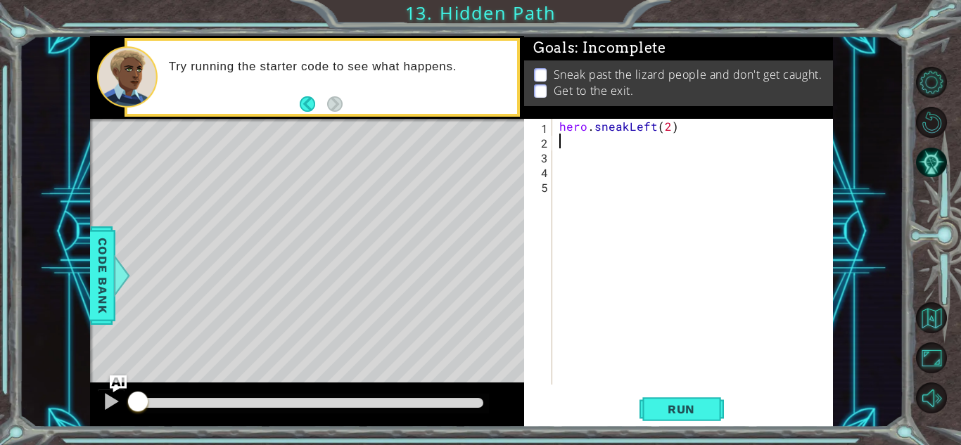
click at [616, 136] on div "hero . sneakLeft ( 2 )" at bounding box center [697, 267] width 280 height 296
click at [698, 417] on button "Run" at bounding box center [682, 409] width 84 height 31
